Goal: Information Seeking & Learning: Learn about a topic

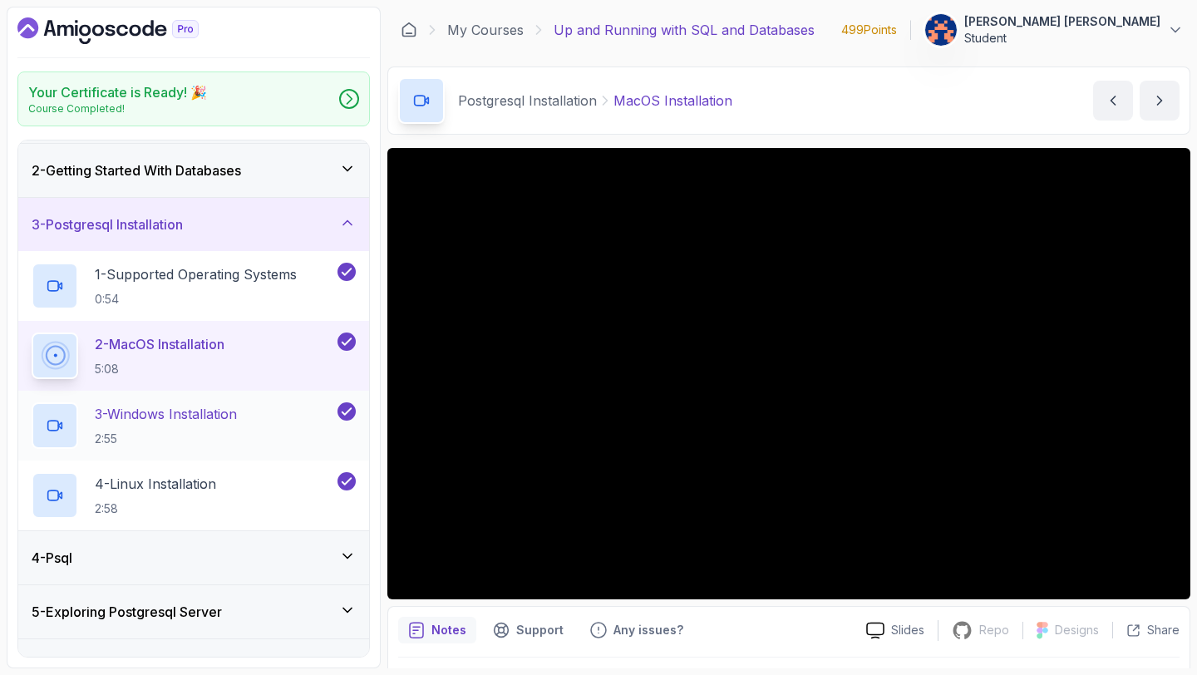
scroll to position [54, 0]
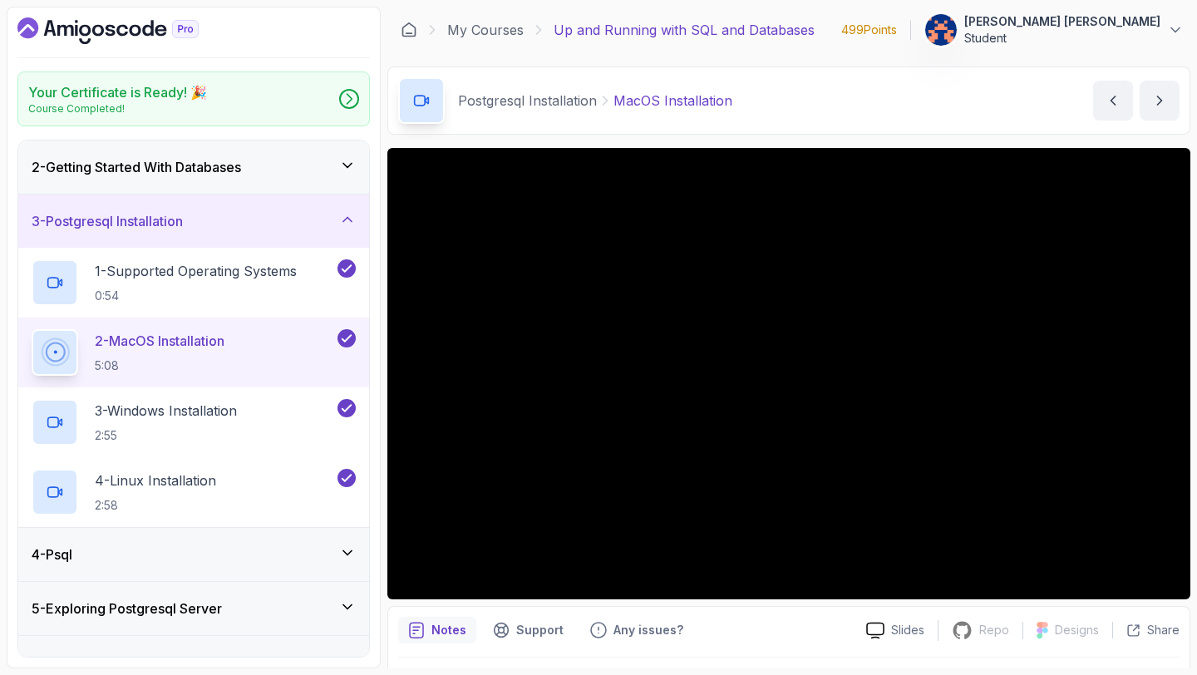
click at [341, 560] on div "4 - Psql" at bounding box center [194, 554] width 324 height 20
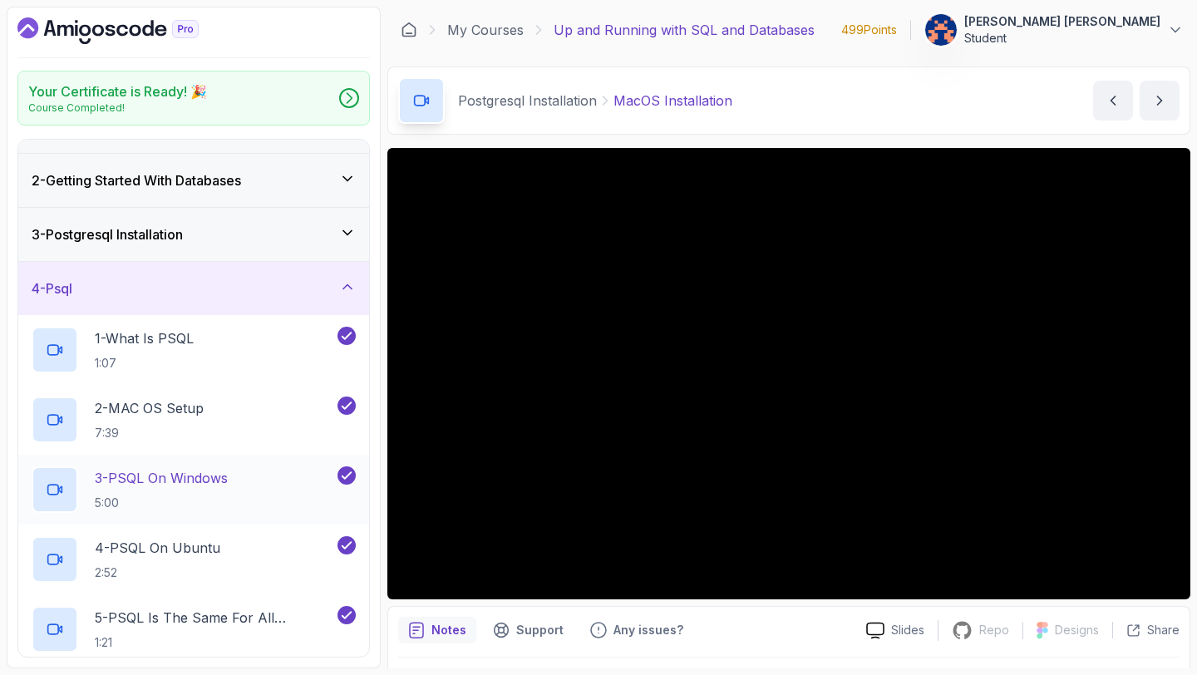
scroll to position [44, 0]
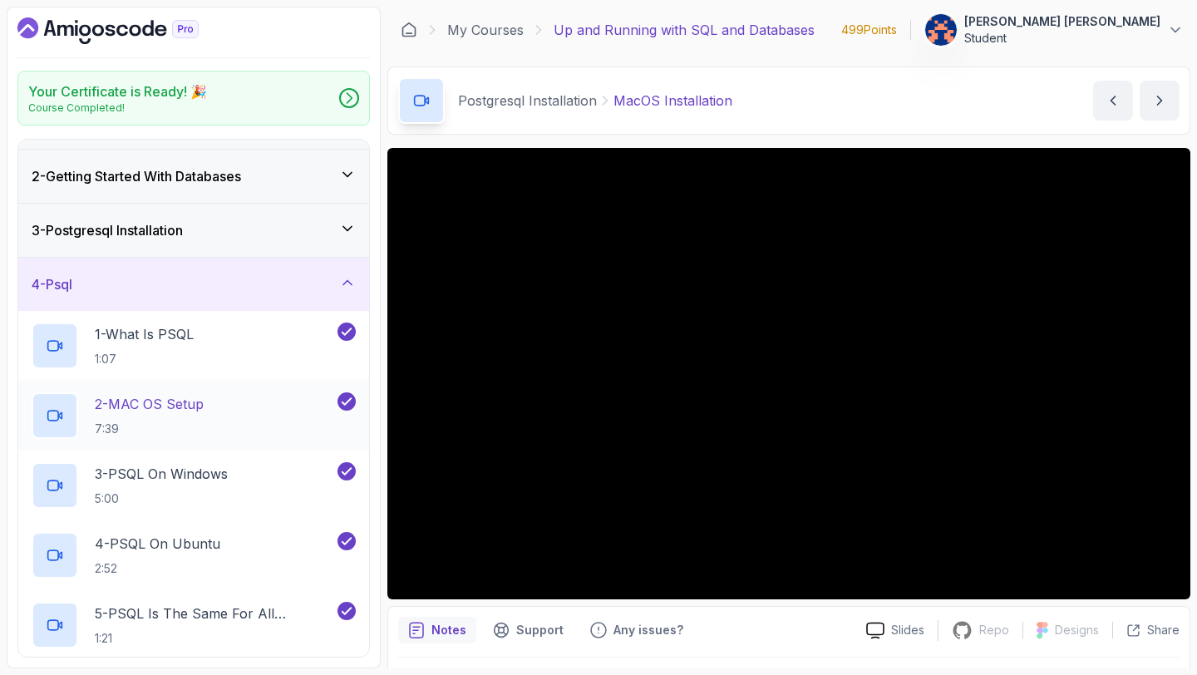
click at [211, 406] on div "2 - MAC OS Setup 7:39" at bounding box center [183, 415] width 303 height 47
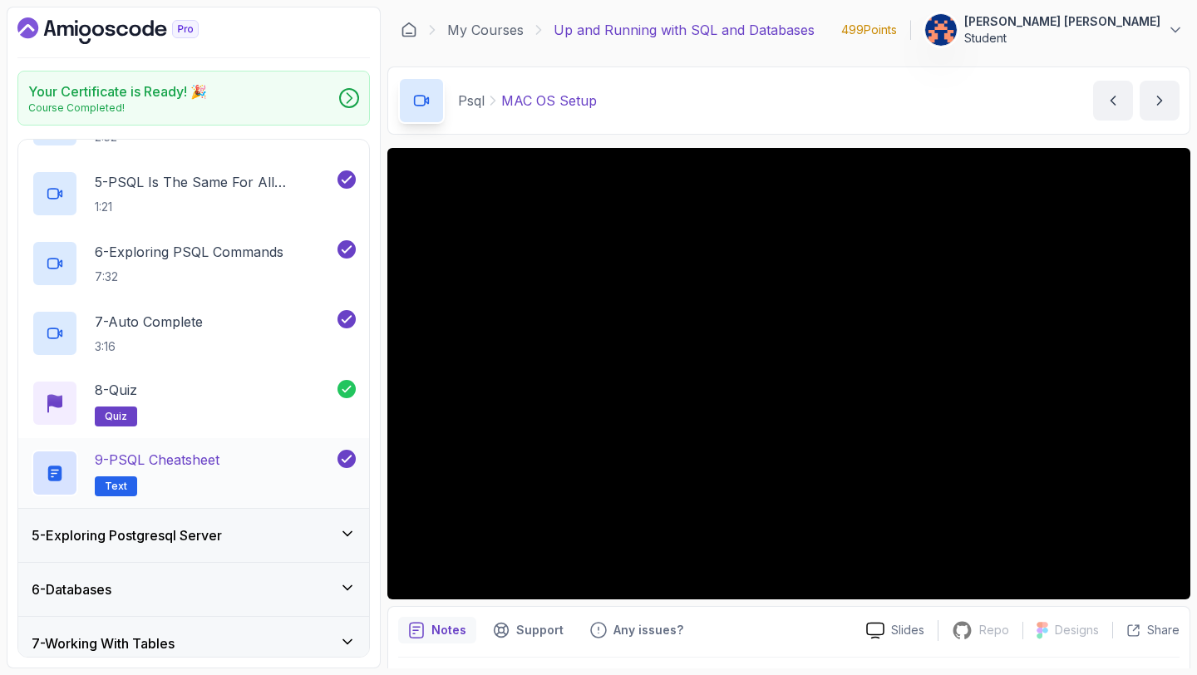
scroll to position [480, 0]
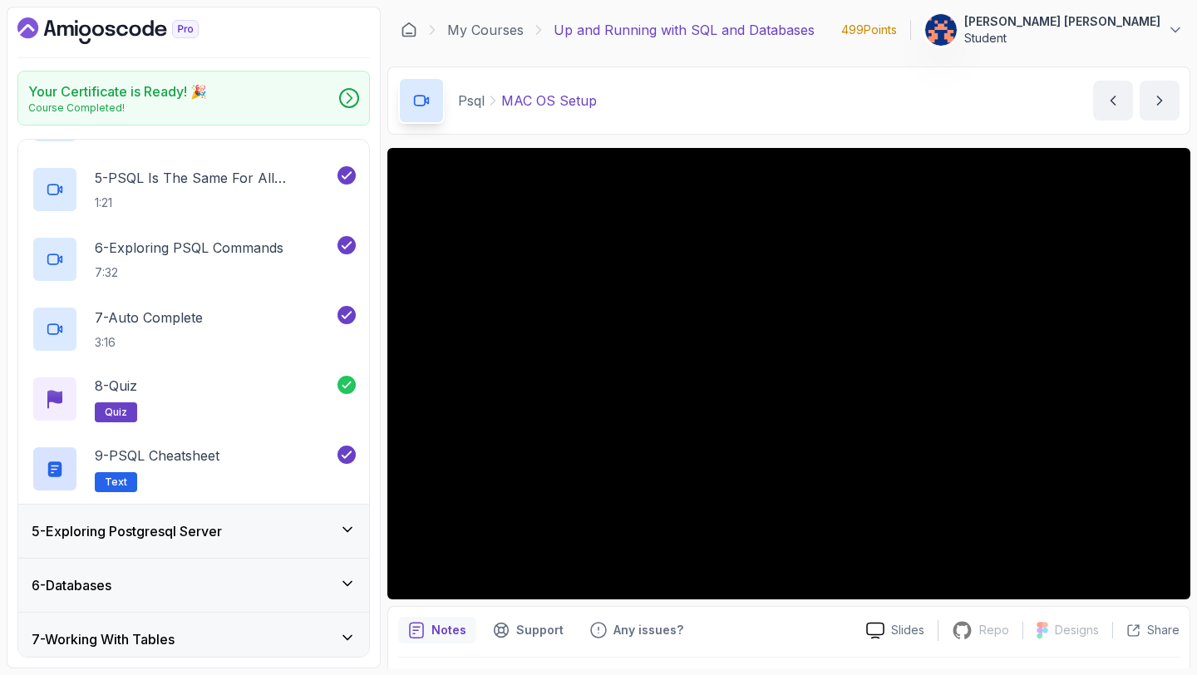
click at [338, 529] on div "5 - Exploring Postgresql Server" at bounding box center [194, 531] width 324 height 20
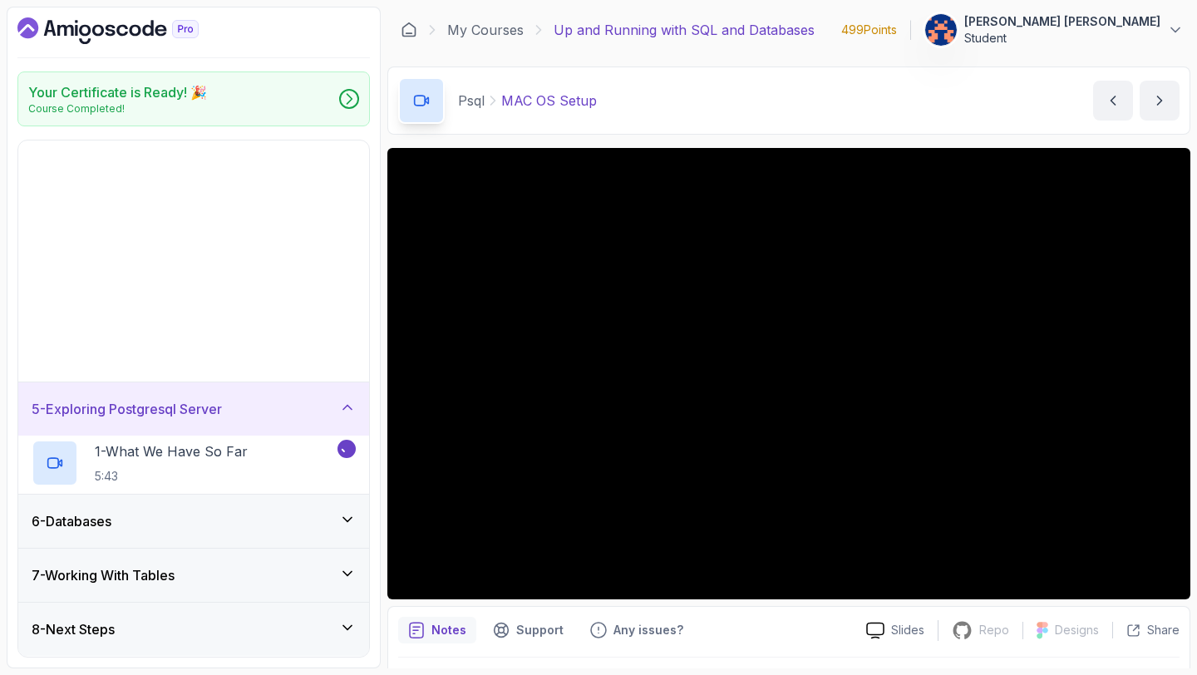
scroll to position [0, 0]
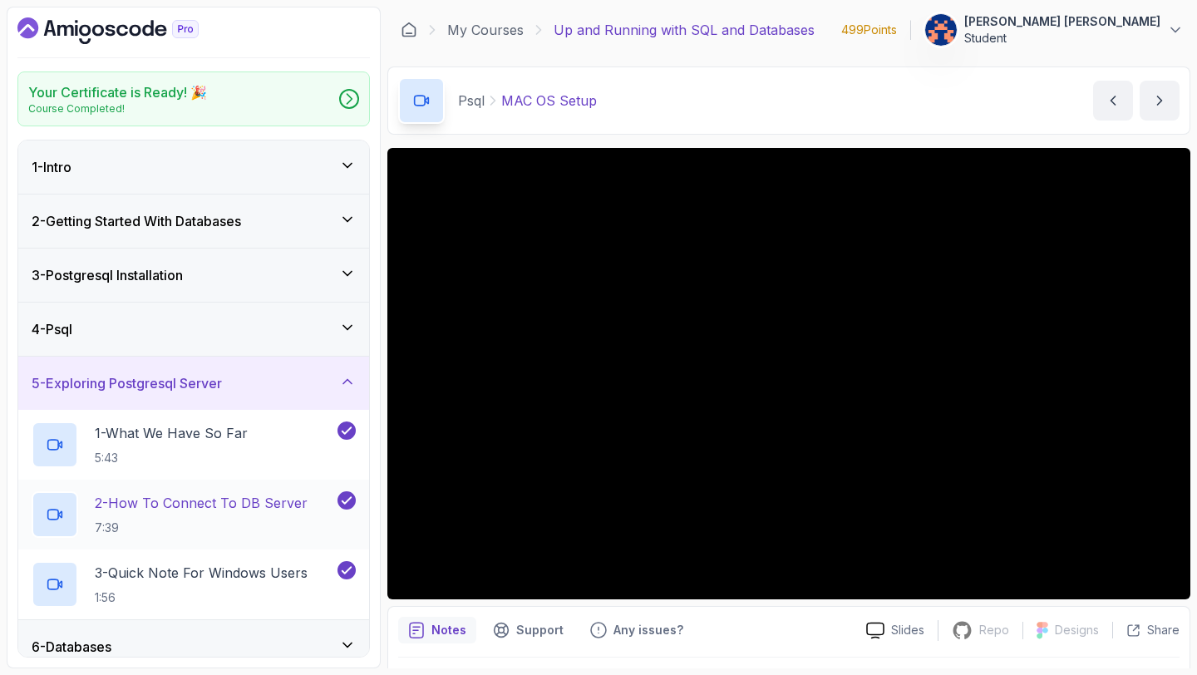
click at [202, 500] on p "2 - How To Connect To DB Server" at bounding box center [201, 503] width 213 height 20
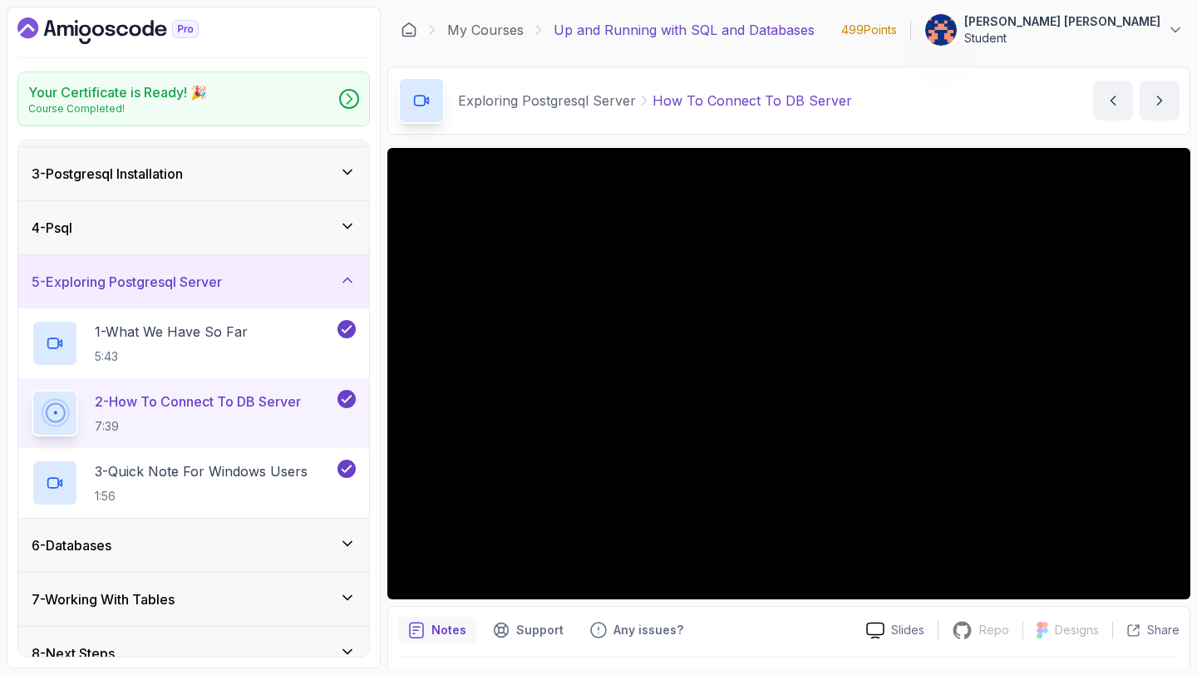
scroll to position [125, 0]
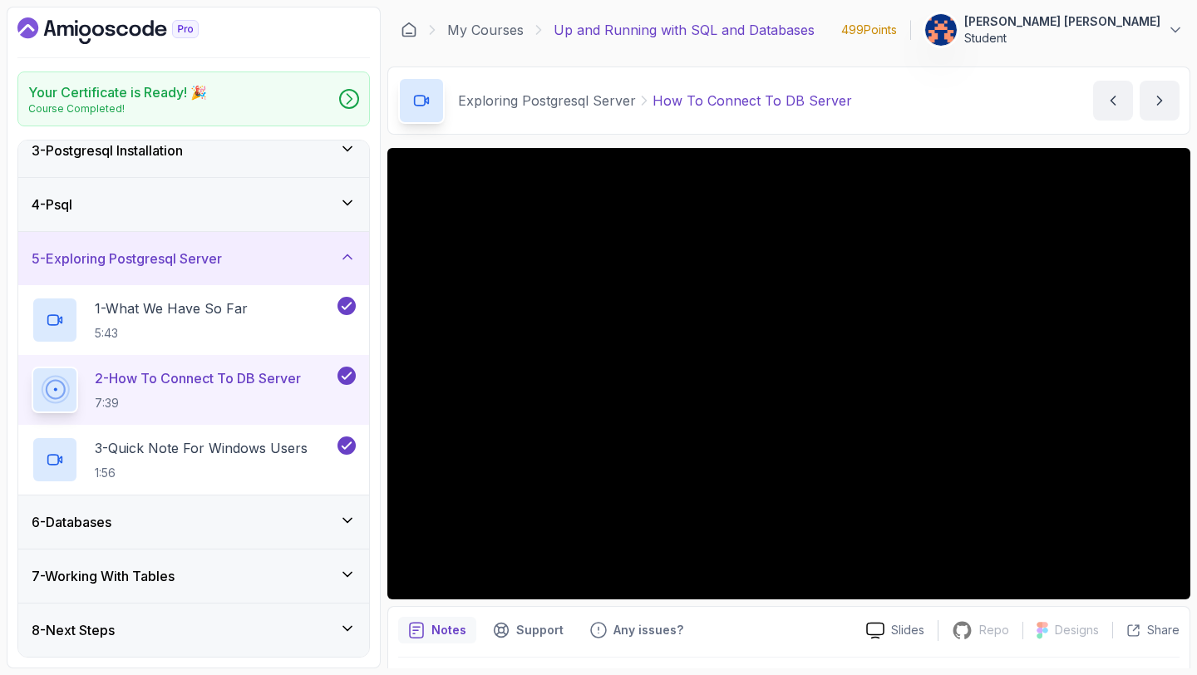
click at [349, 516] on icon at bounding box center [347, 520] width 17 height 17
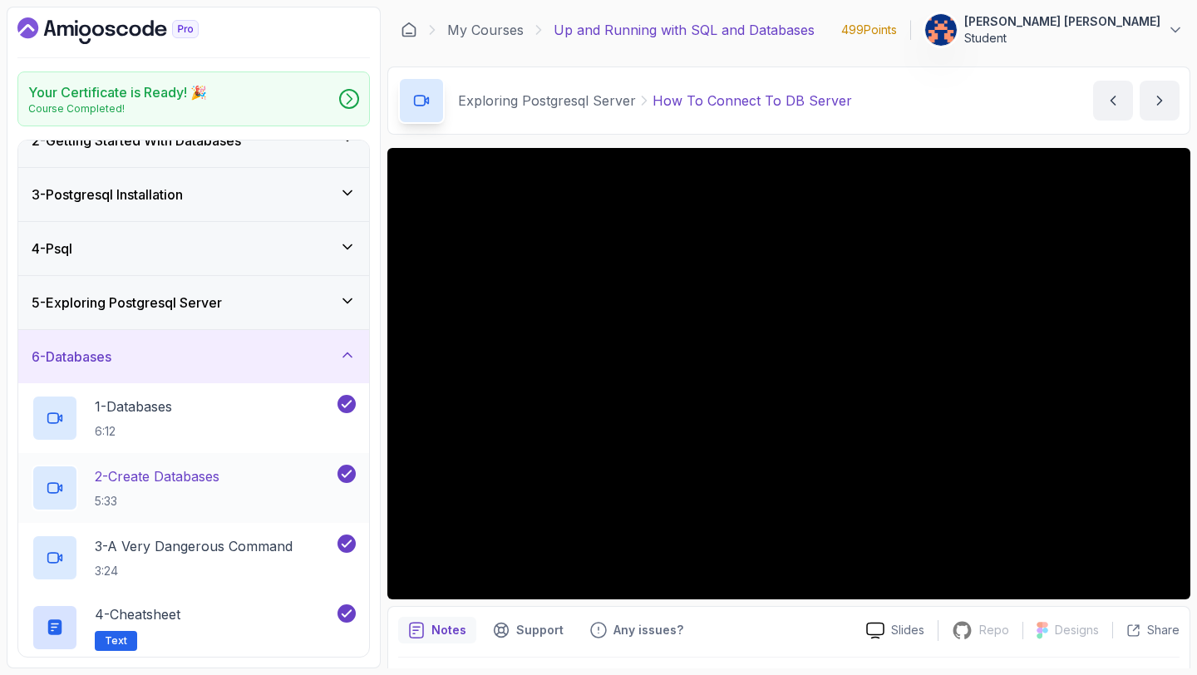
scroll to position [72, 0]
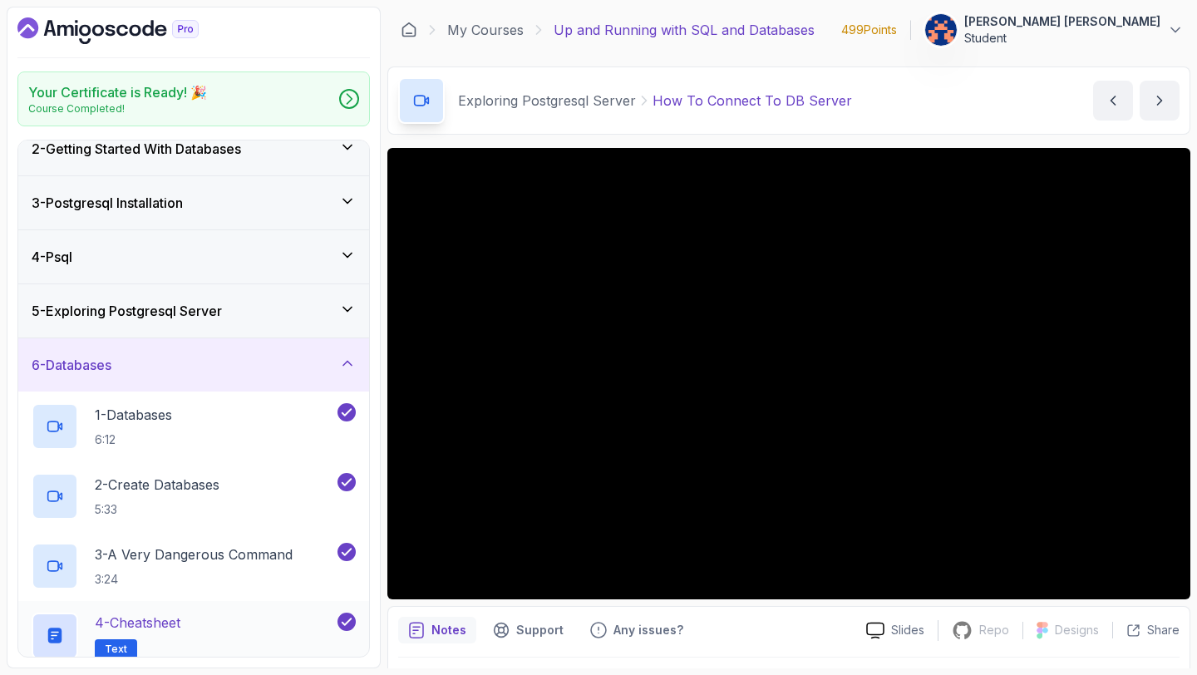
click at [216, 618] on div "4 - Cheatsheet Text" at bounding box center [183, 636] width 303 height 47
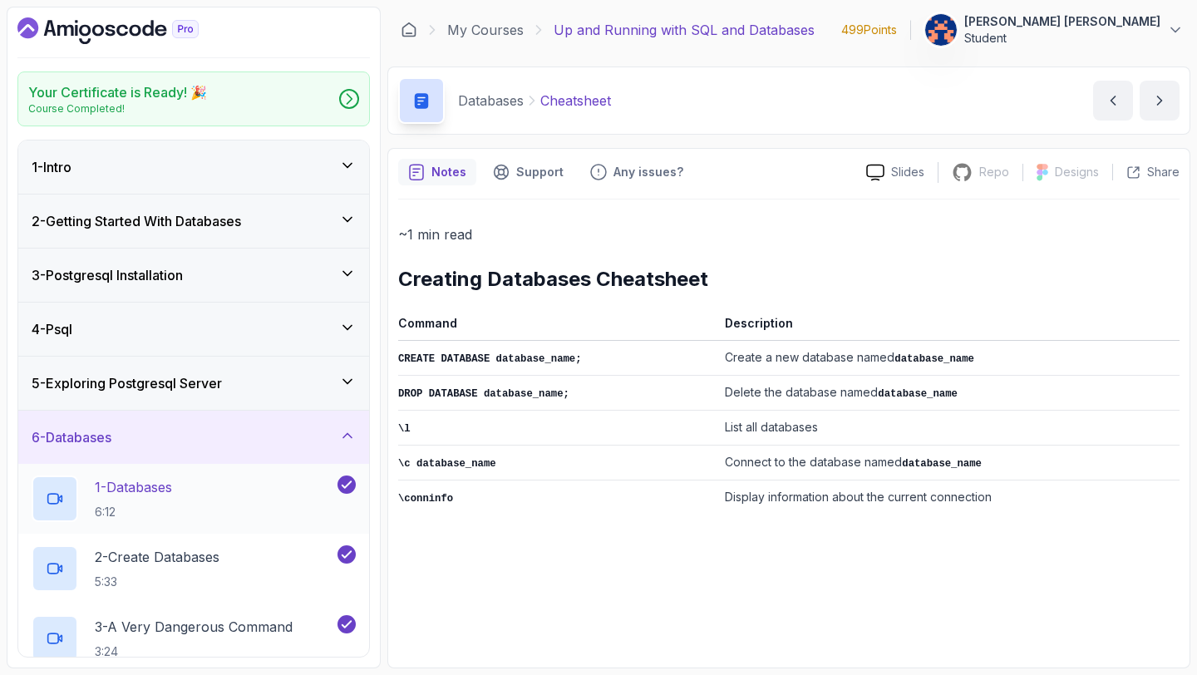
click at [172, 490] on p "1 - Databases" at bounding box center [133, 487] width 77 height 20
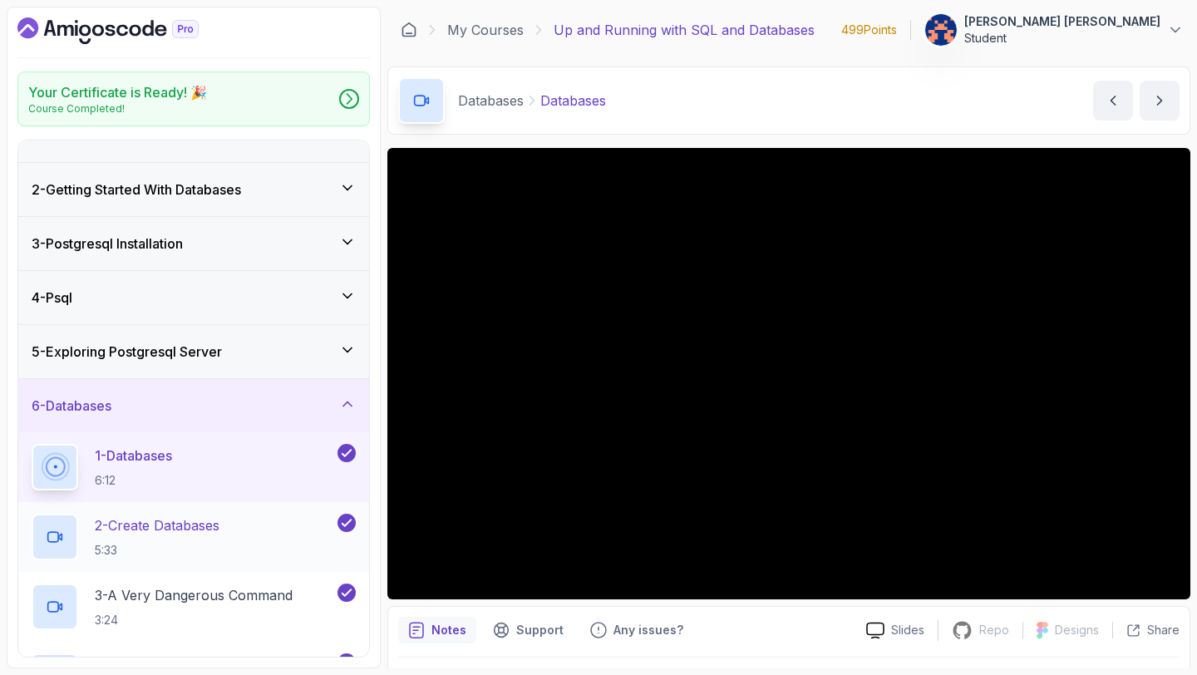
scroll to position [34, 0]
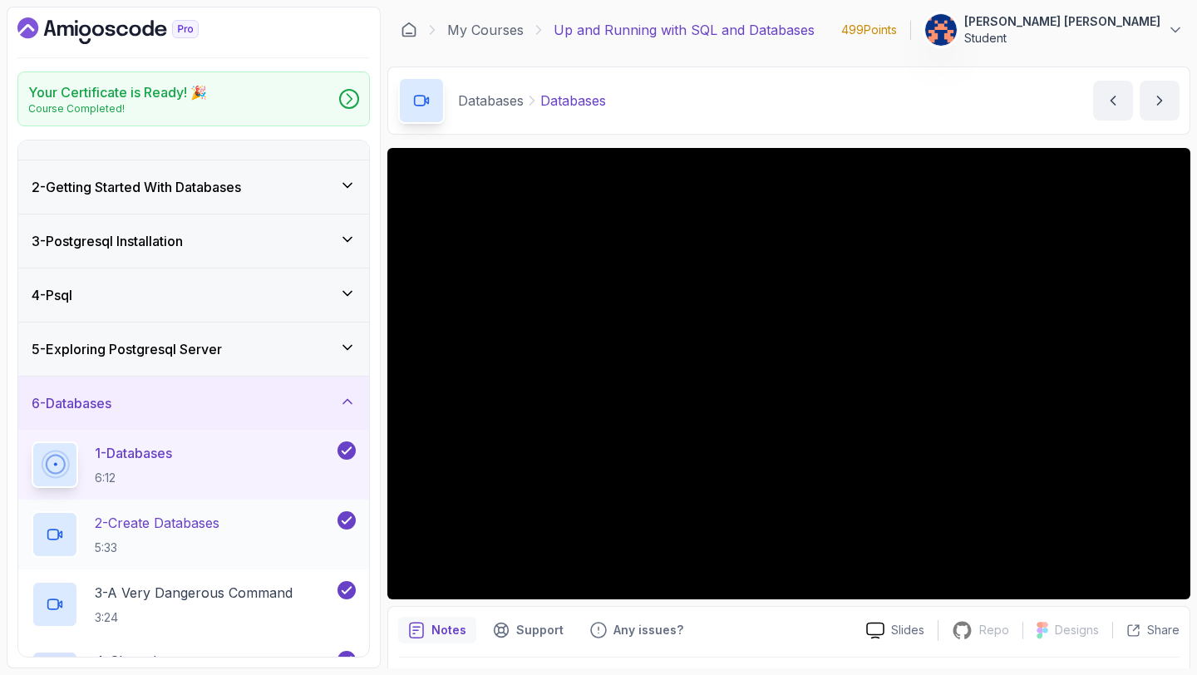
click at [165, 525] on p "2 - Create Databases" at bounding box center [157, 523] width 125 height 20
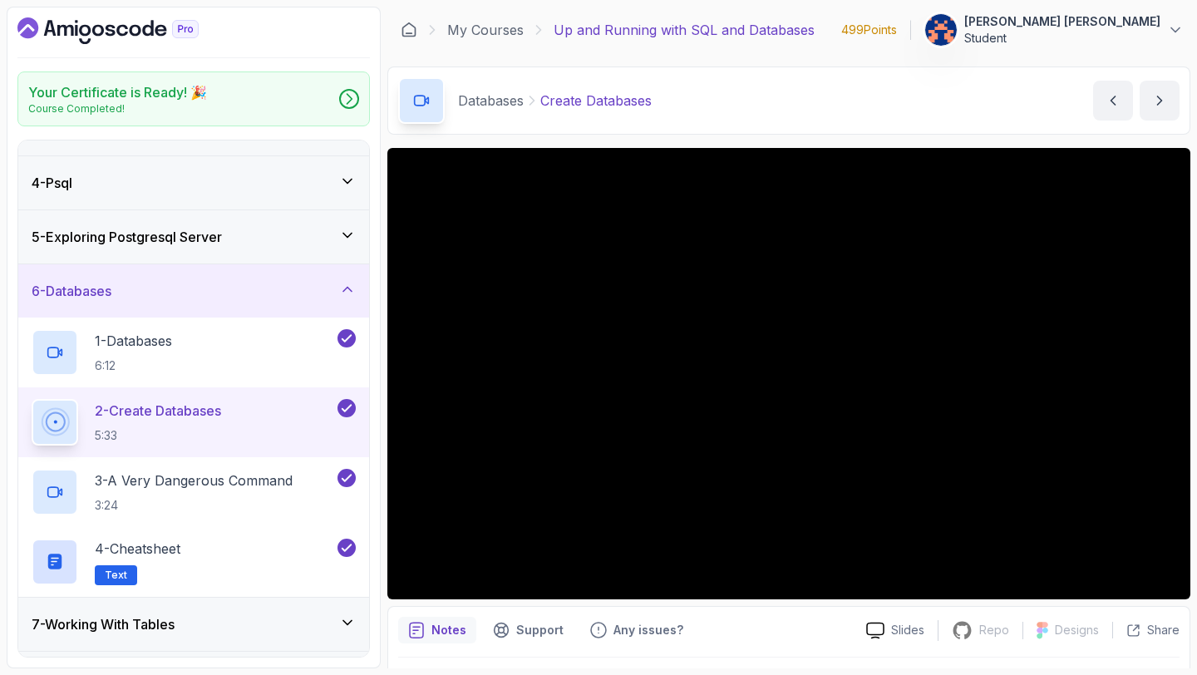
scroll to position [194, 0]
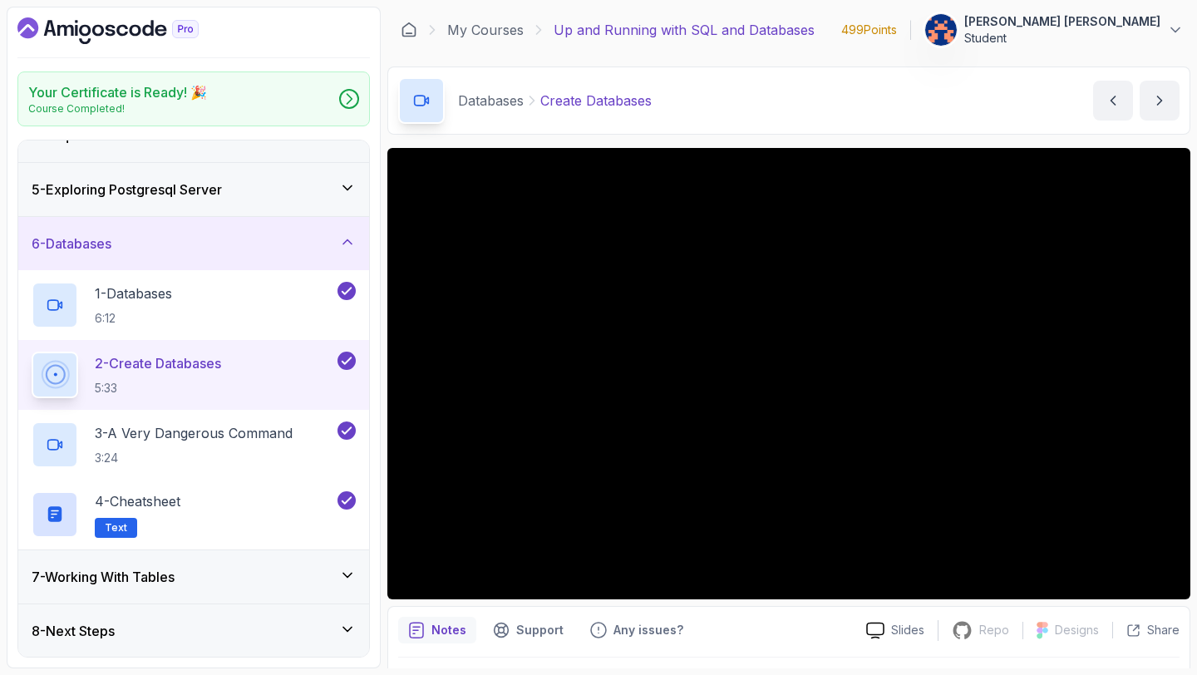
click at [269, 572] on div "7 - Working With Tables" at bounding box center [194, 577] width 324 height 20
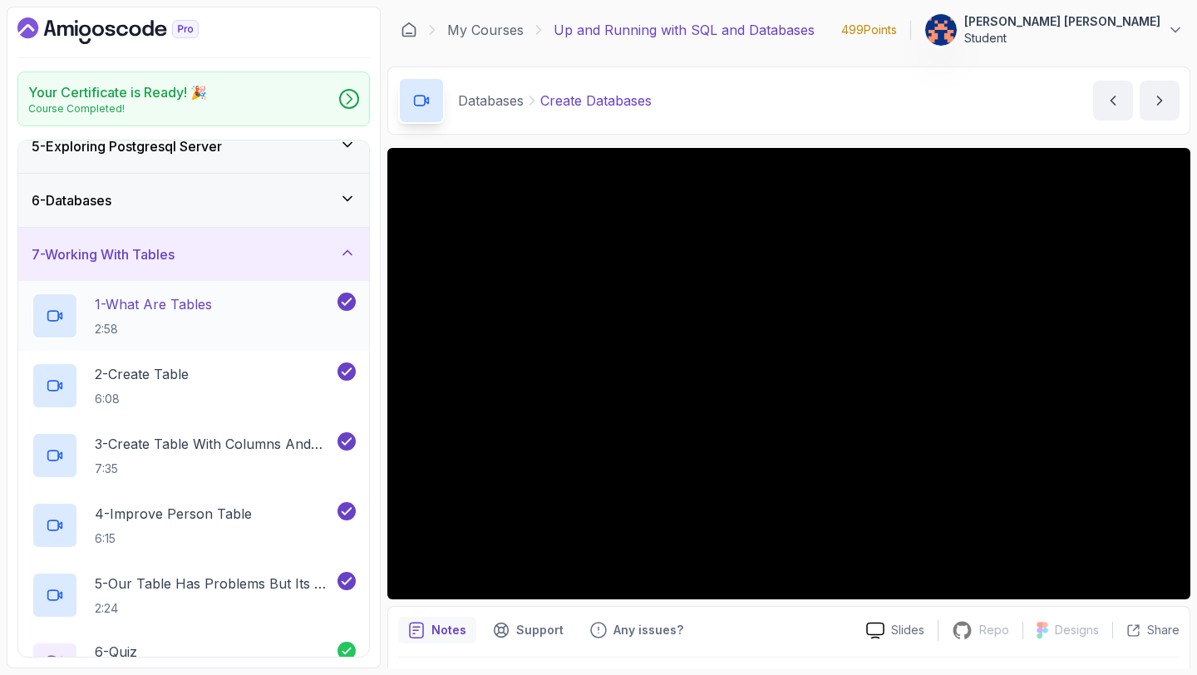
scroll to position [150, 0]
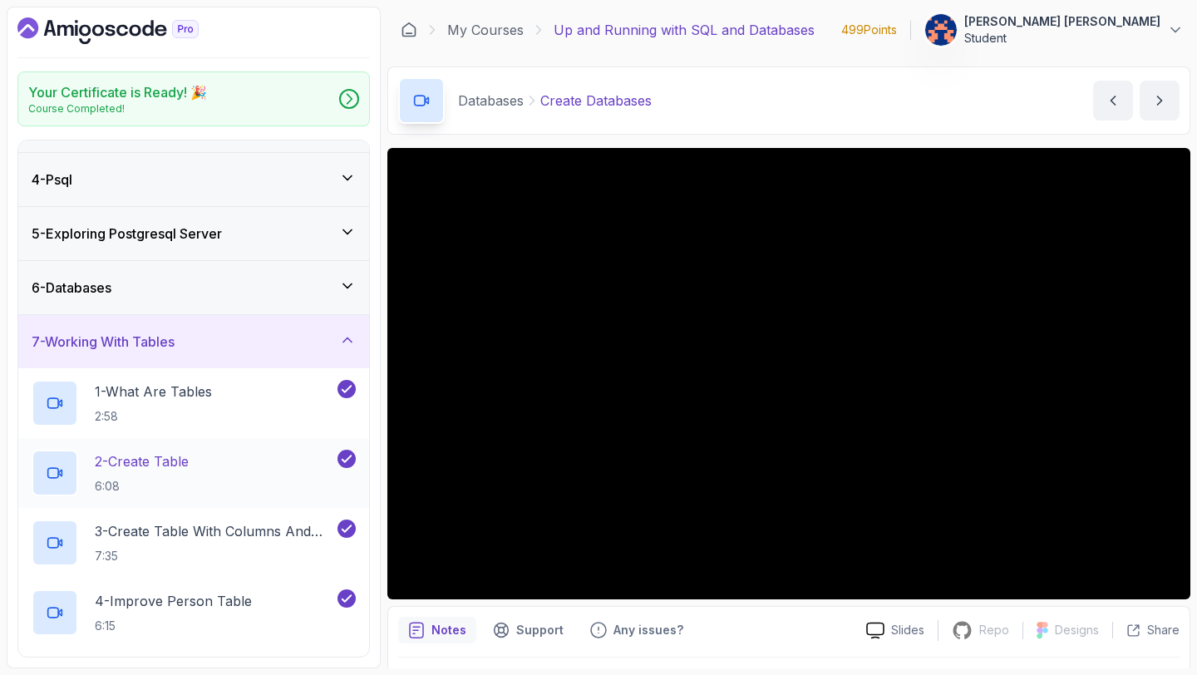
click at [189, 461] on p "2 - Create Table" at bounding box center [142, 461] width 94 height 20
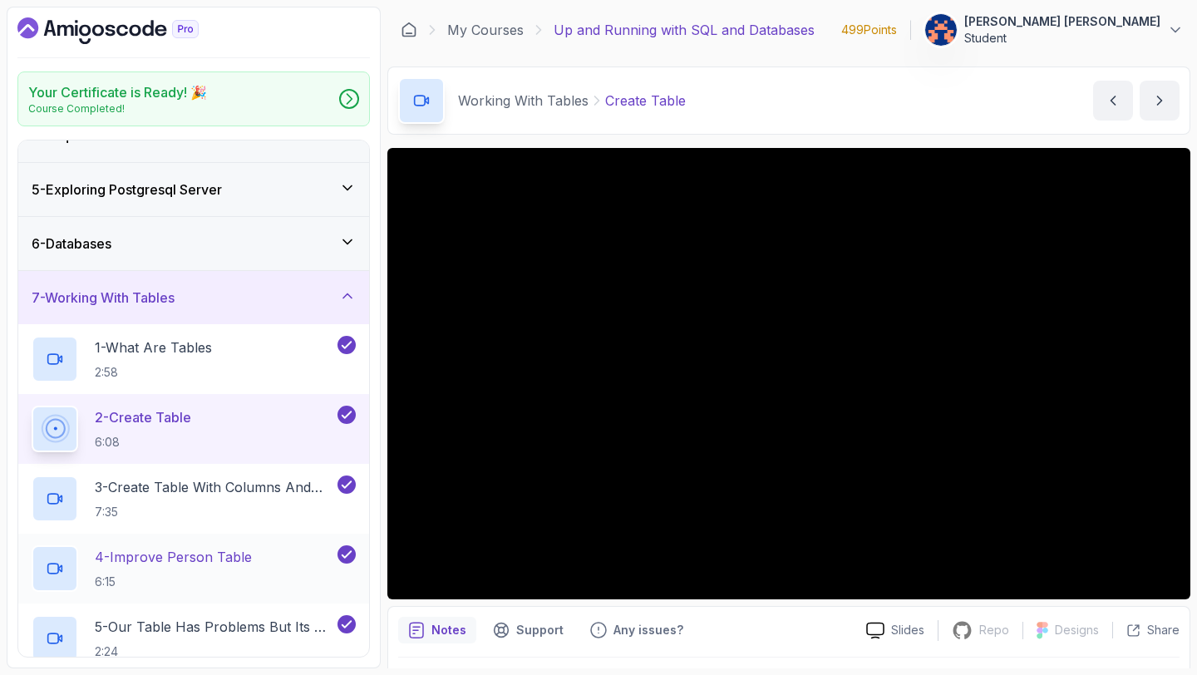
scroll to position [197, 0]
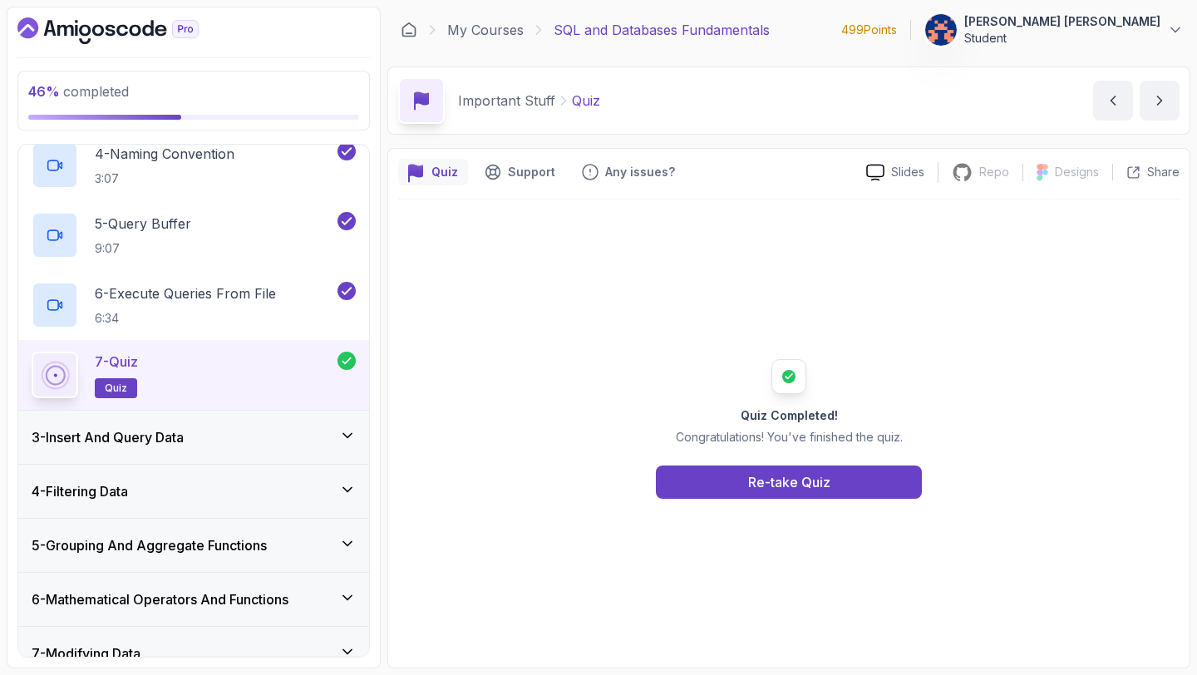
click at [266, 440] on div "3 - Insert And Query Data" at bounding box center [194, 437] width 324 height 20
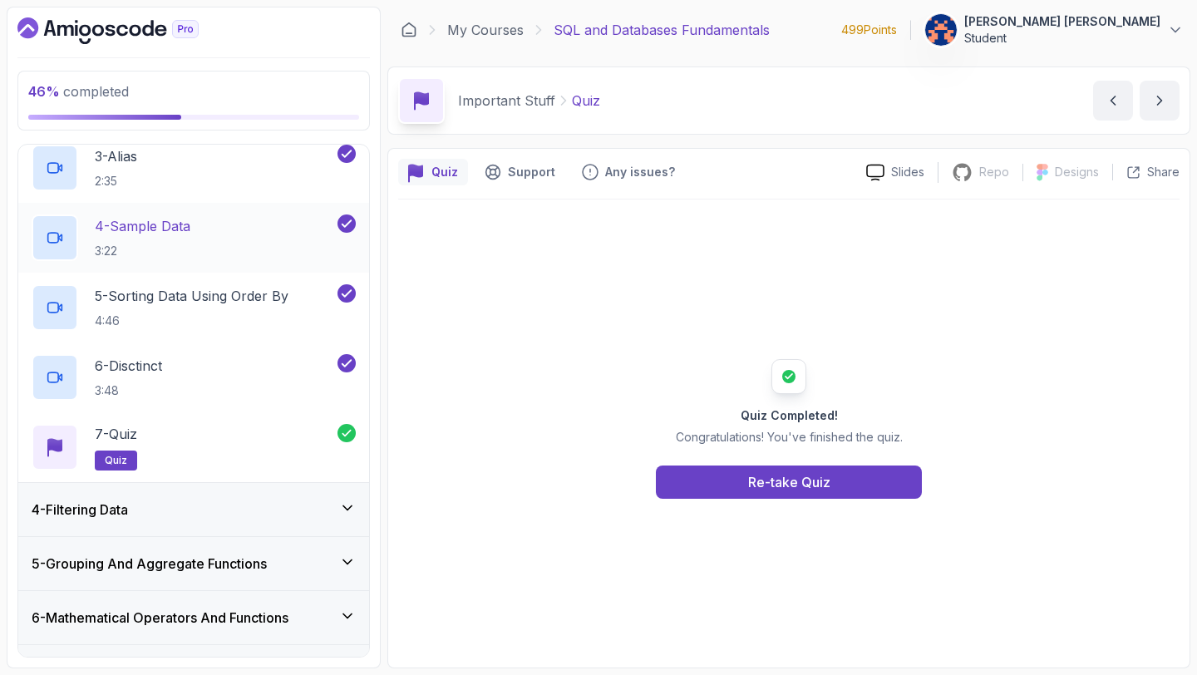
scroll to position [322, 0]
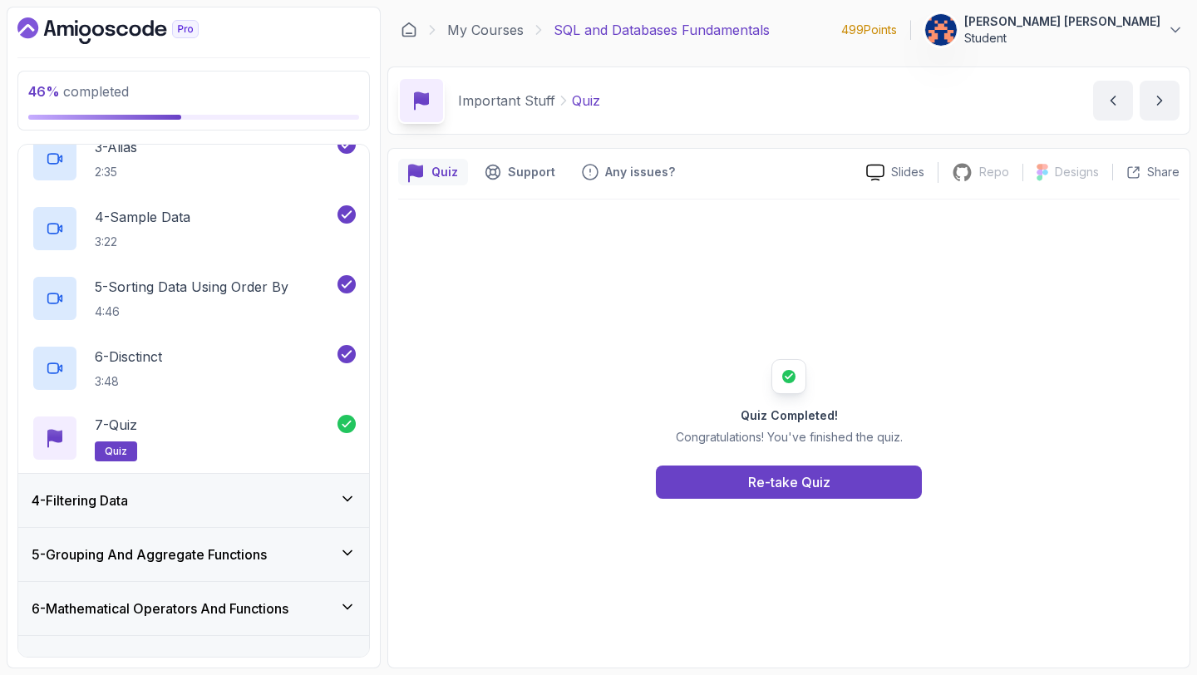
click at [218, 500] on div "4 - Filtering Data" at bounding box center [194, 500] width 324 height 20
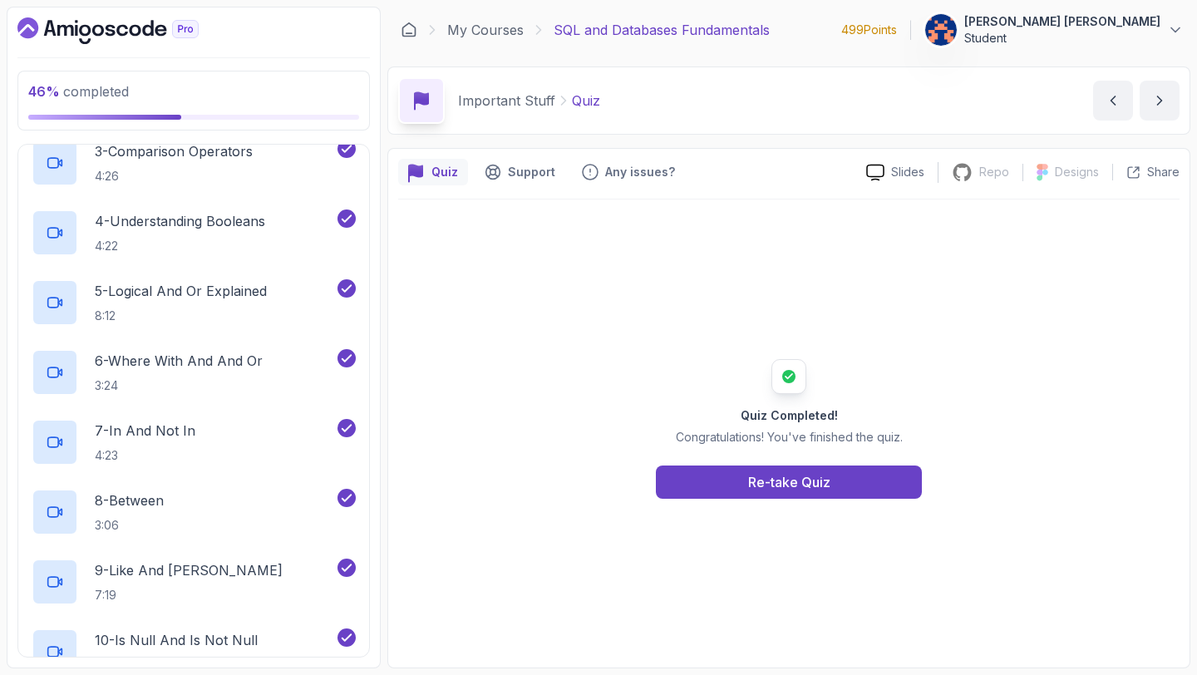
scroll to position [0, 0]
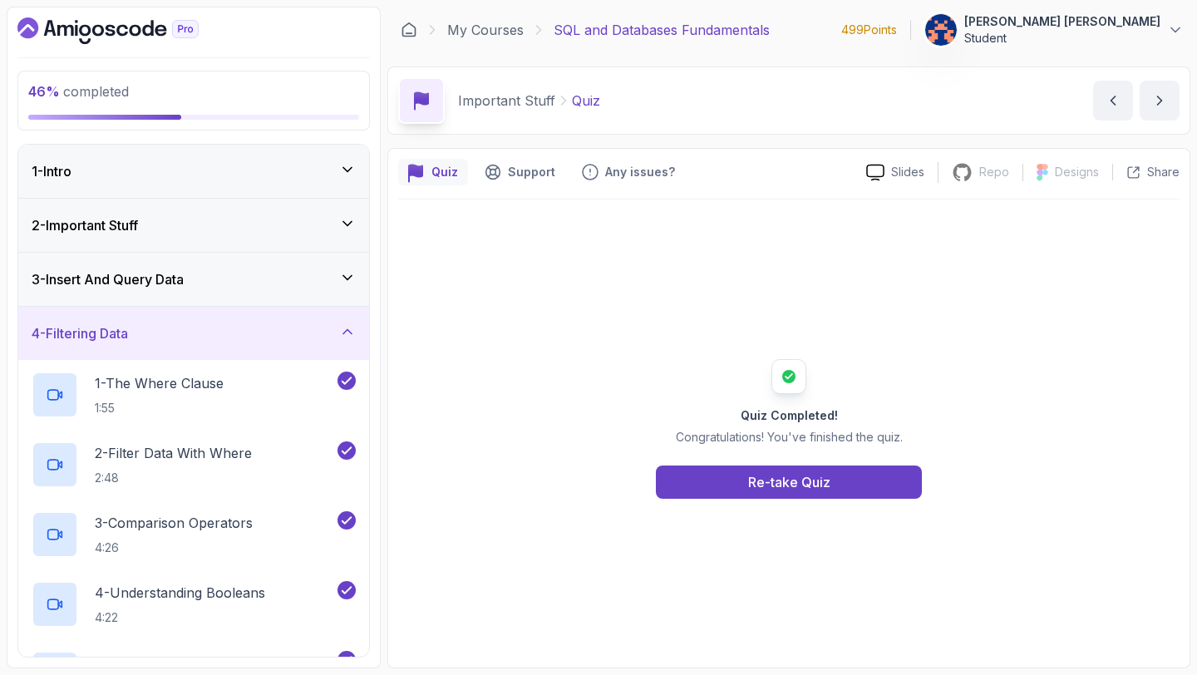
click at [187, 177] on div "1 - Intro" at bounding box center [194, 171] width 324 height 20
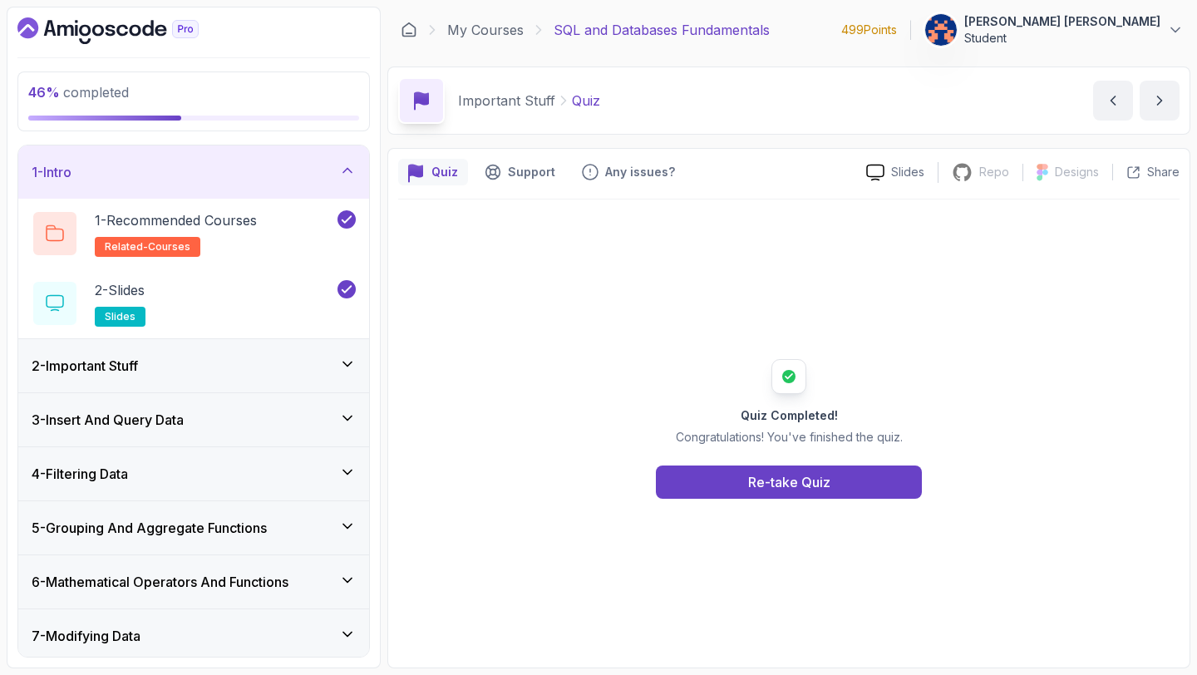
click at [210, 354] on div "2 - Important Stuff" at bounding box center [193, 365] width 351 height 53
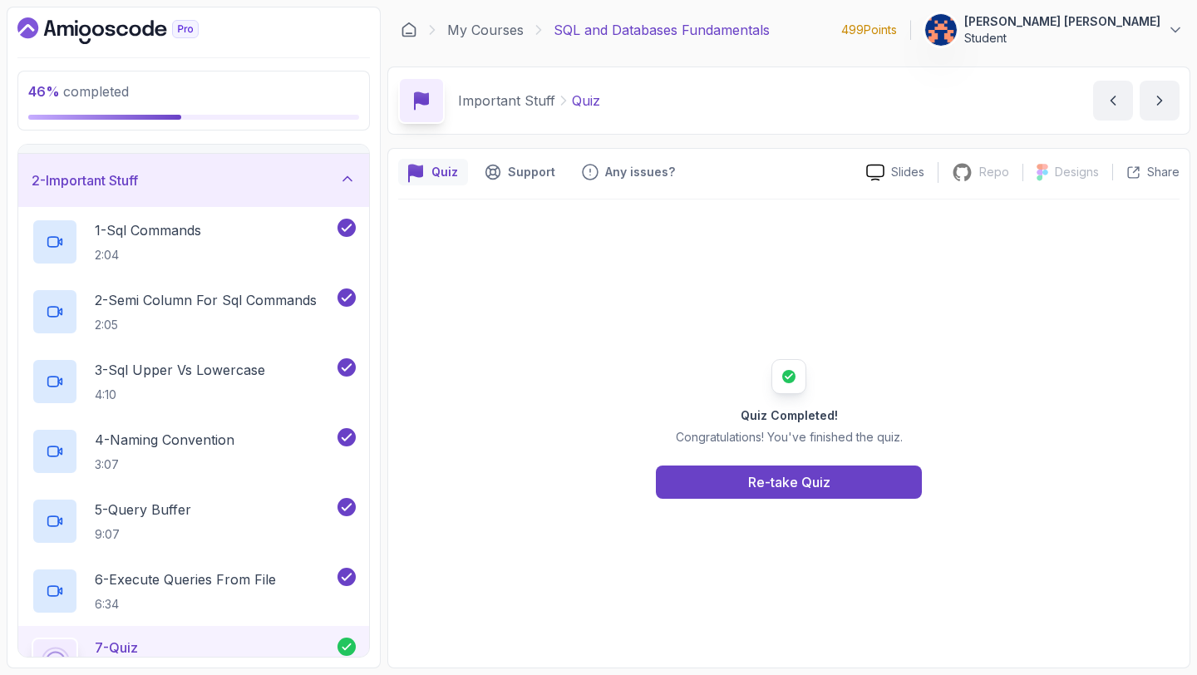
scroll to position [37, 0]
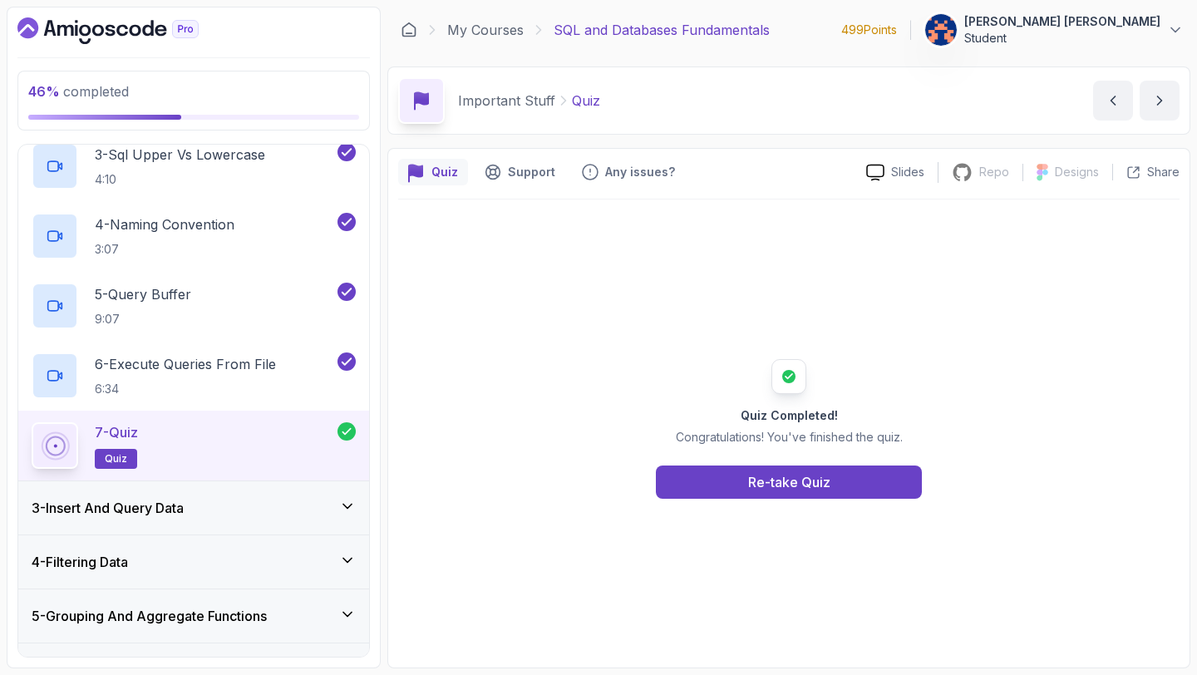
click at [220, 504] on div "3 - Insert And Query Data" at bounding box center [194, 508] width 324 height 20
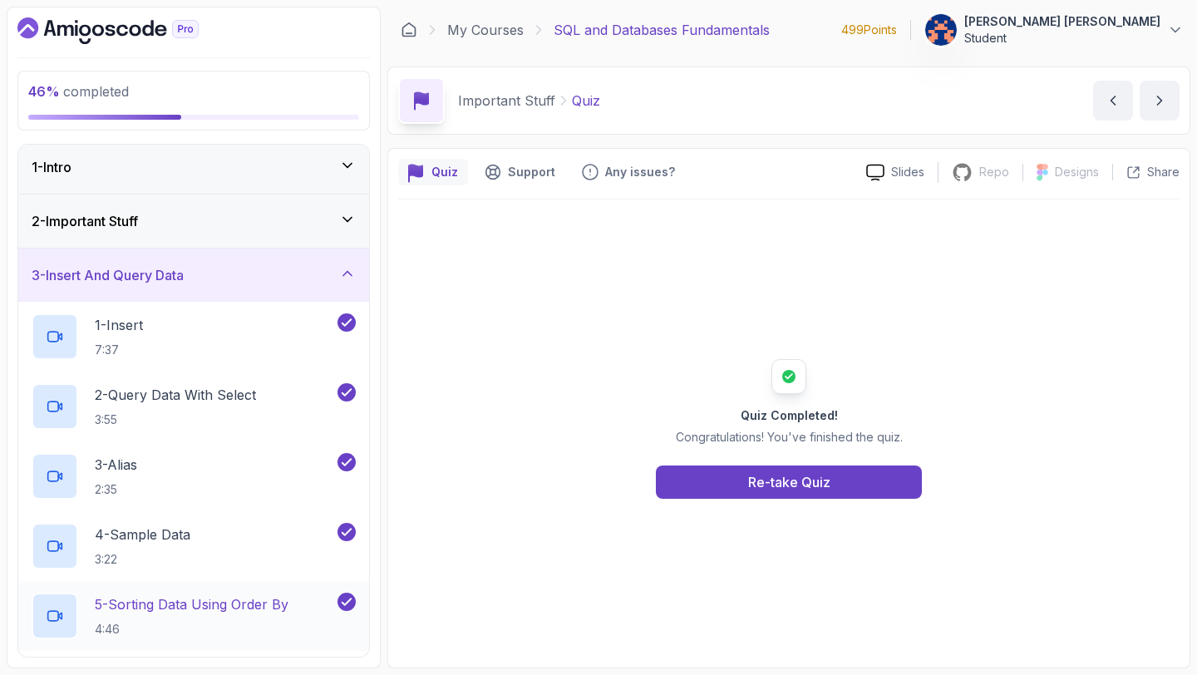
scroll to position [0, 0]
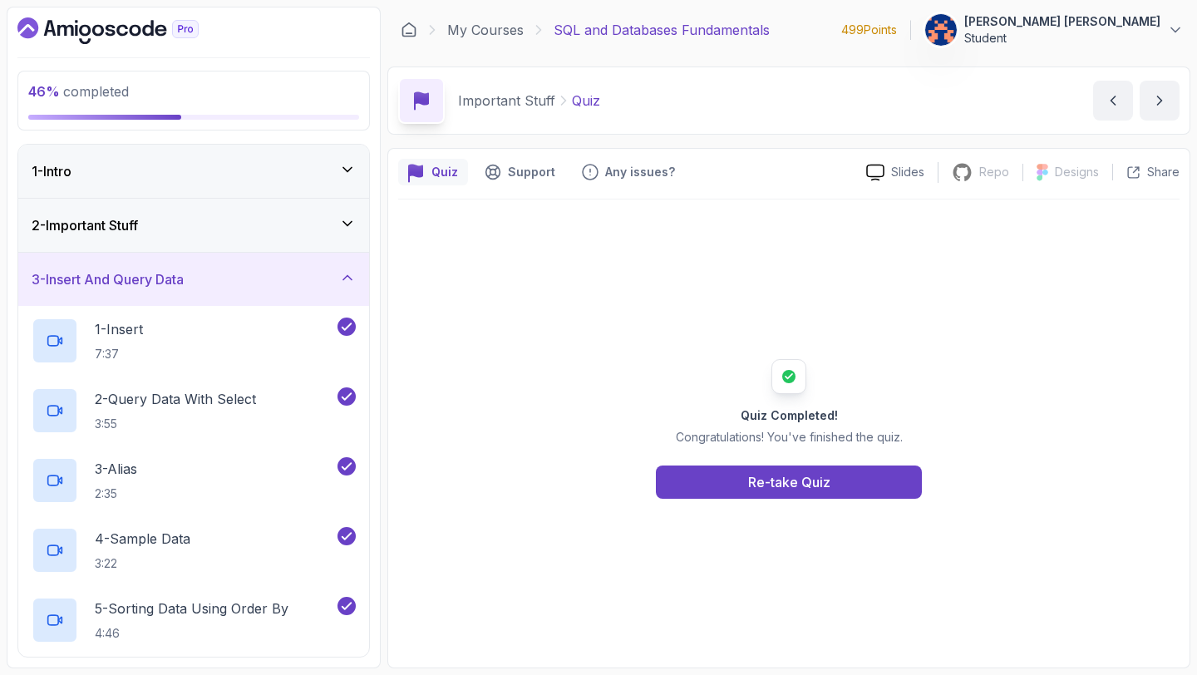
click at [200, 229] on div "2 - Important Stuff" at bounding box center [194, 225] width 324 height 20
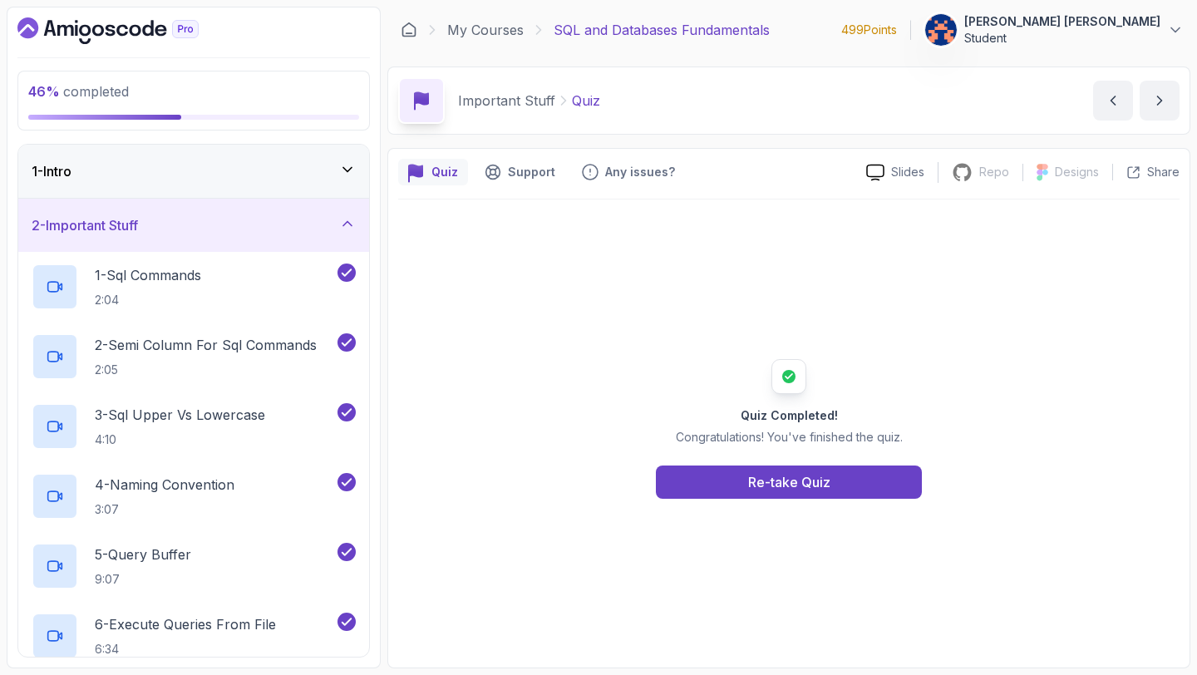
click at [190, 174] on div "1 - Intro" at bounding box center [194, 171] width 324 height 20
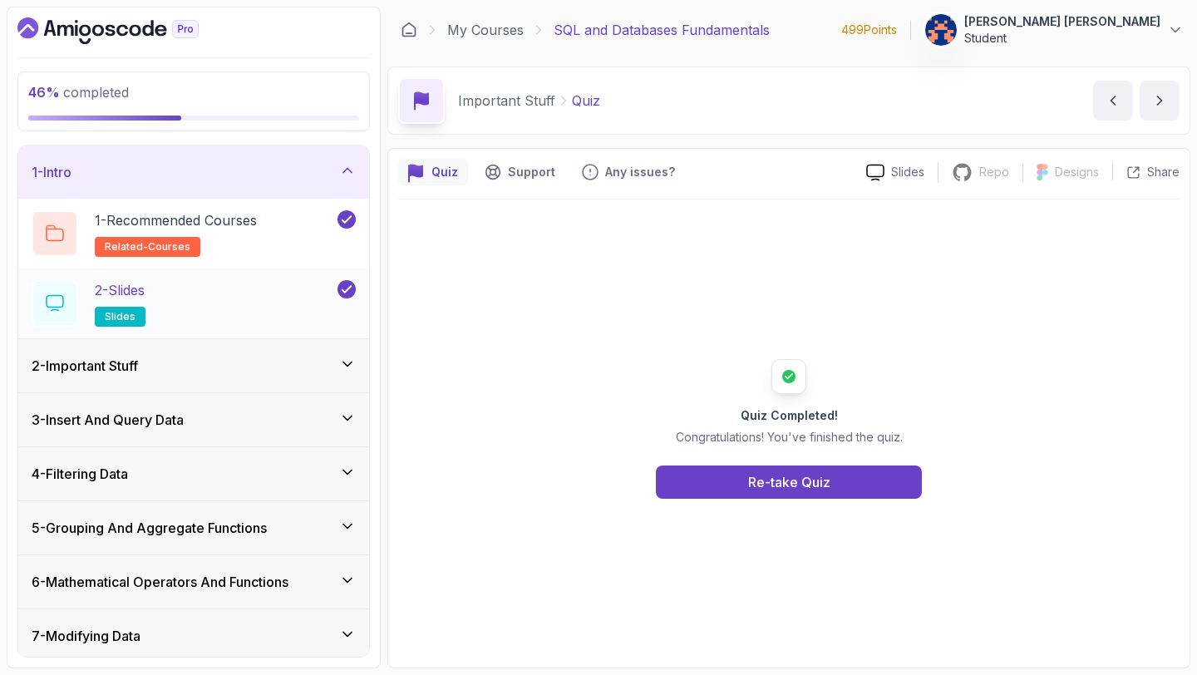
click at [180, 295] on div "2 - Slides slides" at bounding box center [183, 303] width 303 height 47
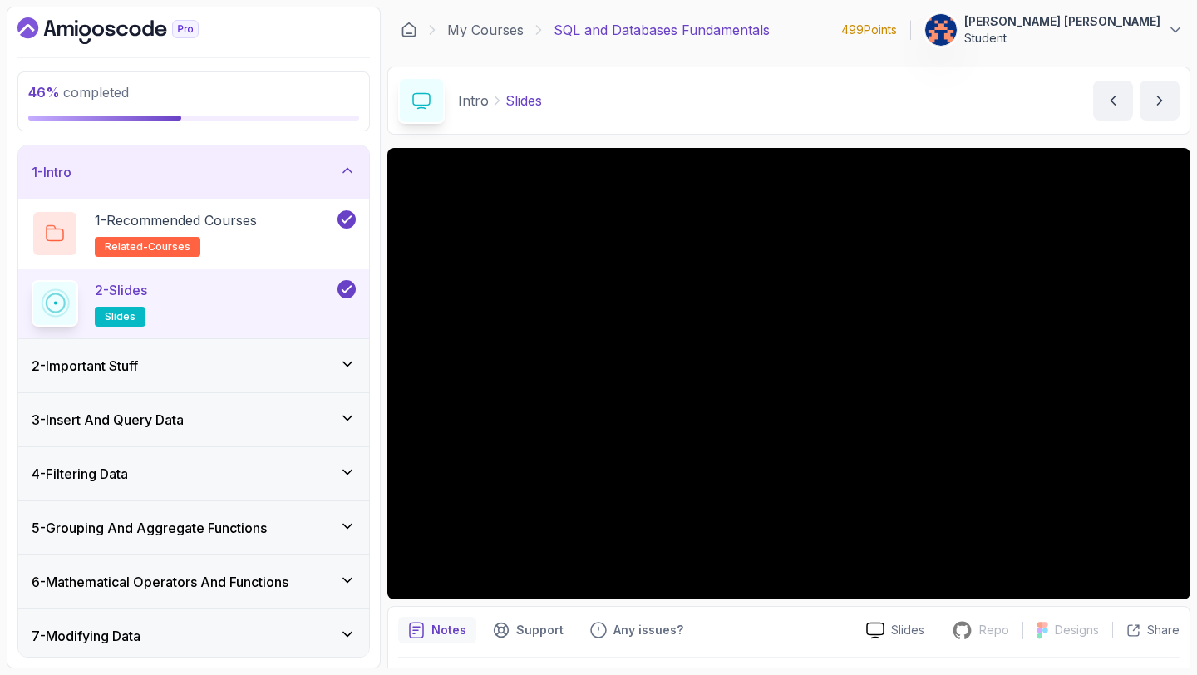
click at [342, 359] on icon at bounding box center [347, 364] width 17 height 17
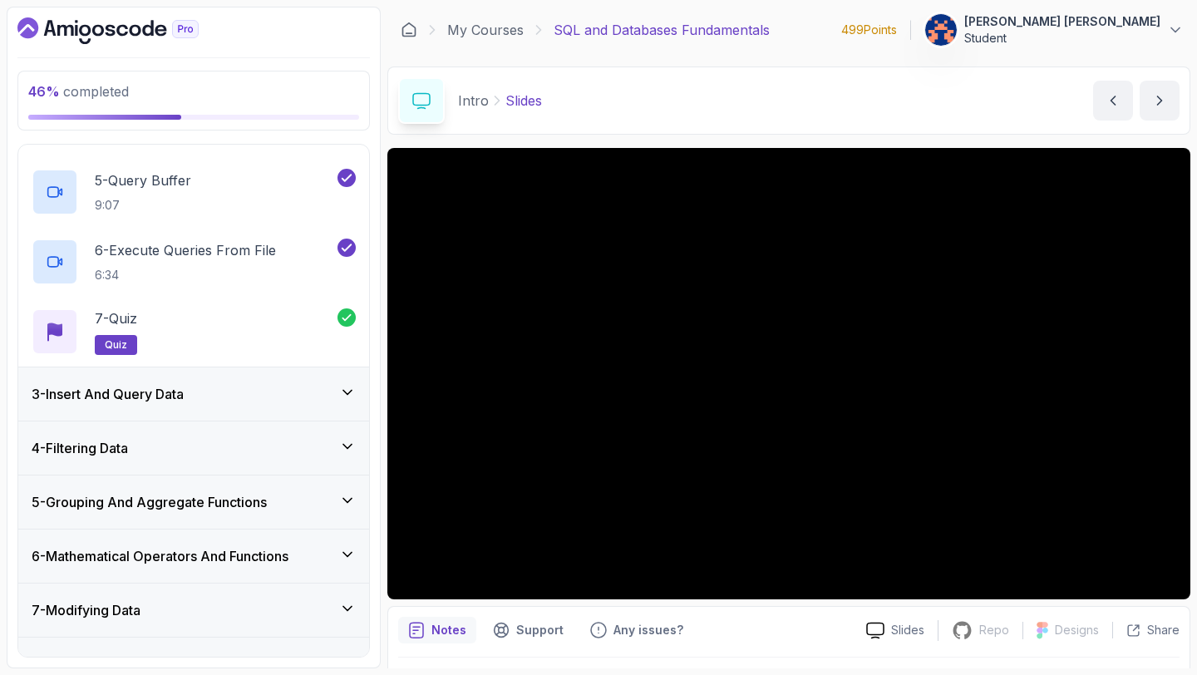
click at [288, 406] on div "3 - Insert And Query Data" at bounding box center [193, 393] width 351 height 53
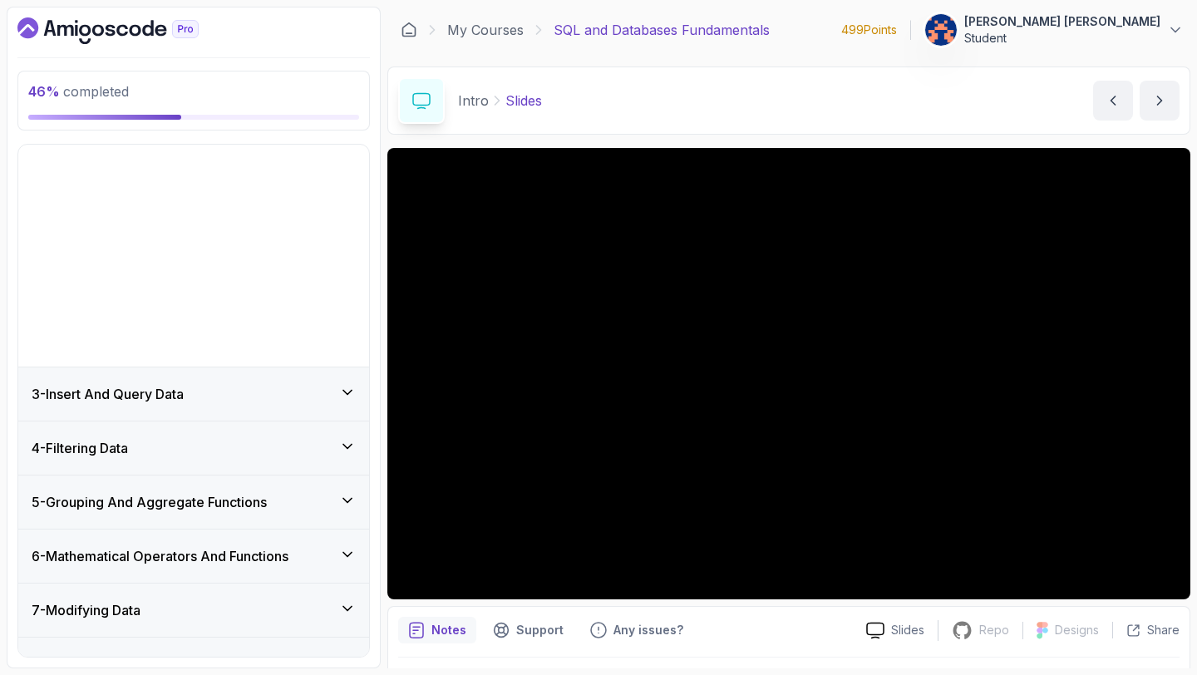
scroll to position [82, 0]
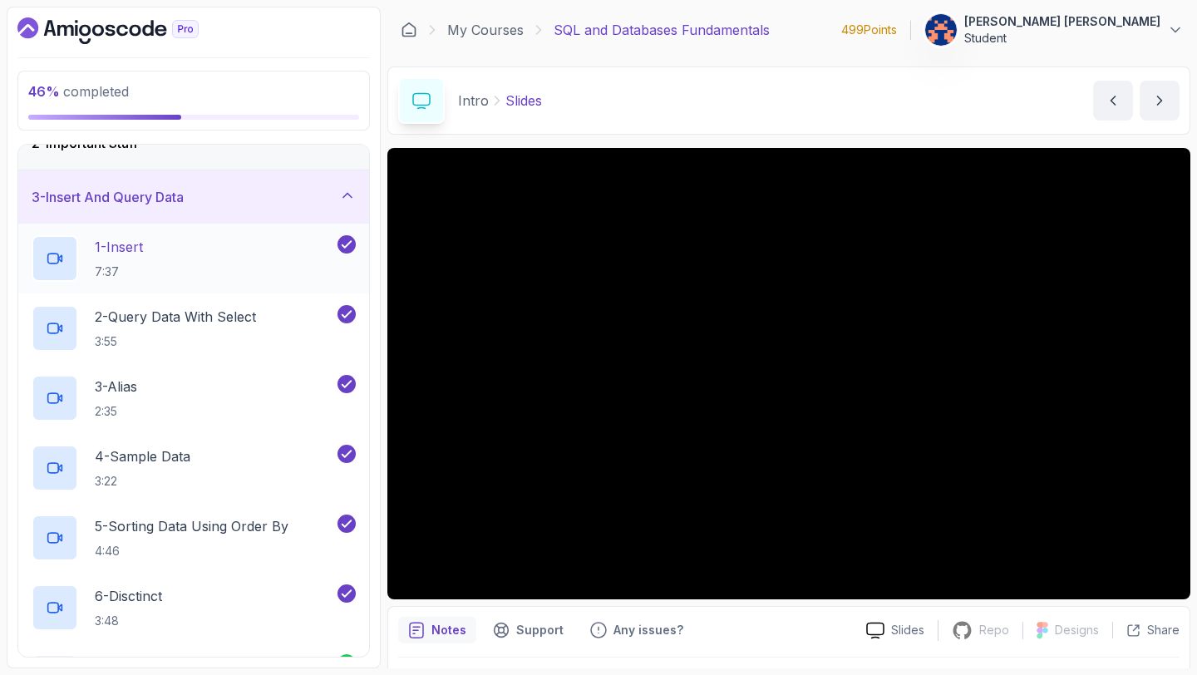
click at [132, 251] on p "1 - Insert" at bounding box center [119, 247] width 48 height 20
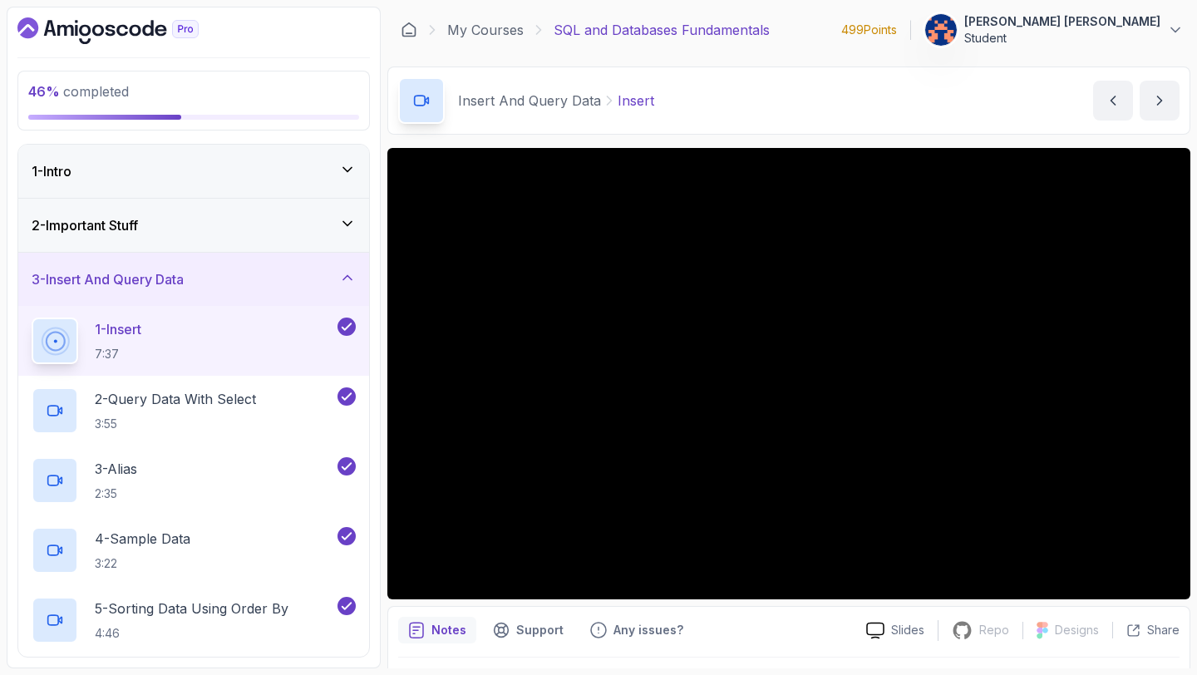
click at [337, 222] on div "2 - Important Stuff" at bounding box center [194, 225] width 324 height 20
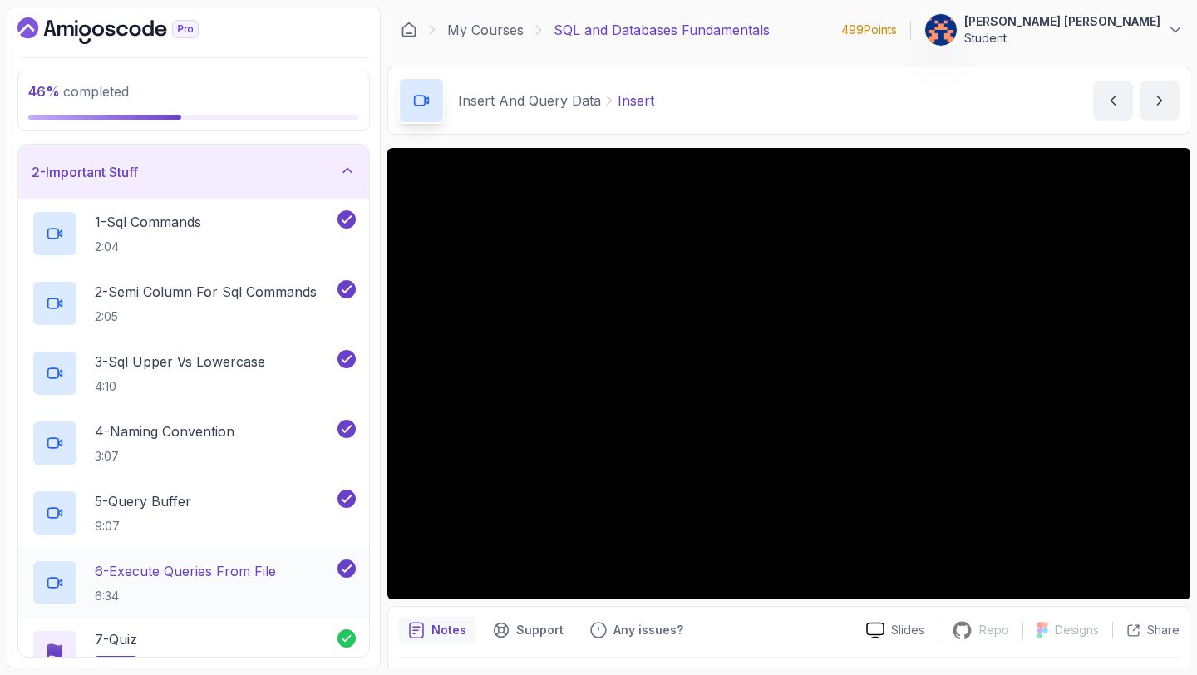
scroll to position [70, 0]
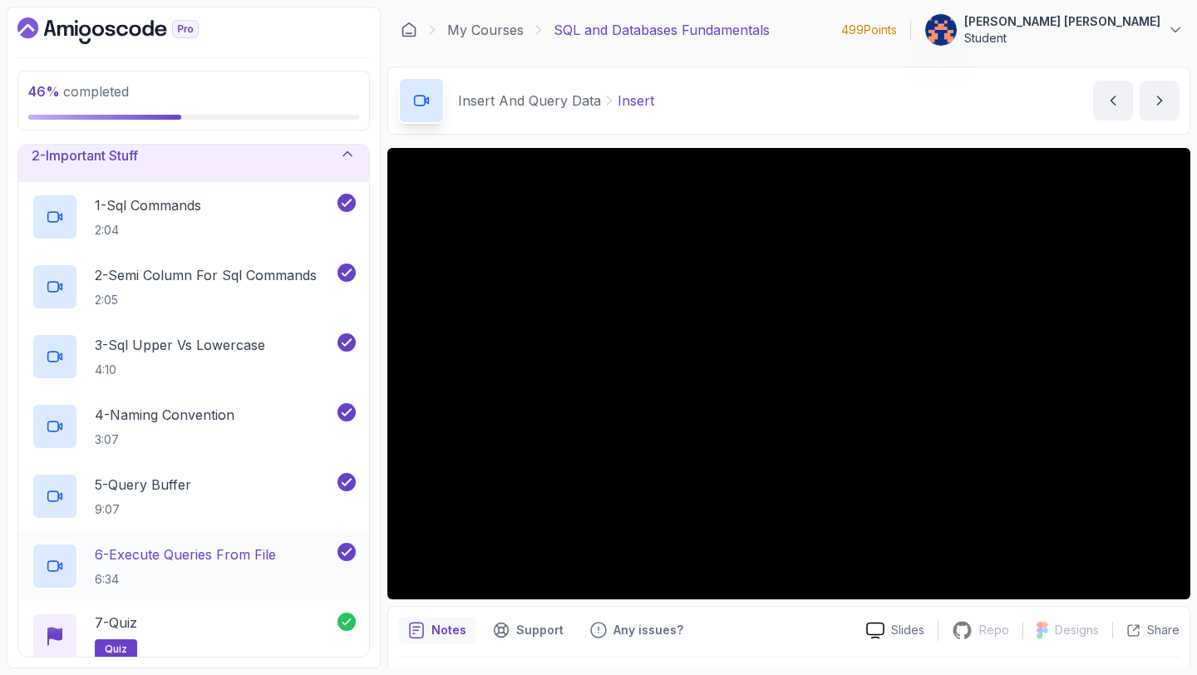
click at [220, 556] on p "6 - Execute Queries From File" at bounding box center [185, 554] width 181 height 20
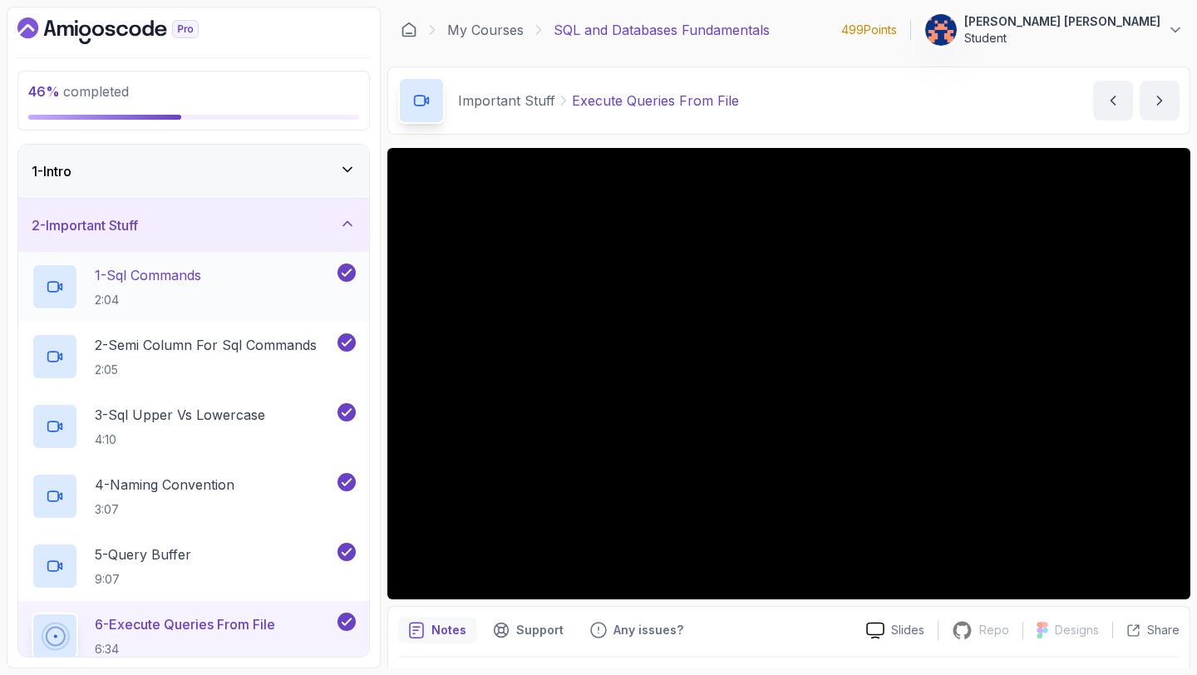
click at [172, 279] on p "1 - Sql Commands" at bounding box center [148, 275] width 106 height 20
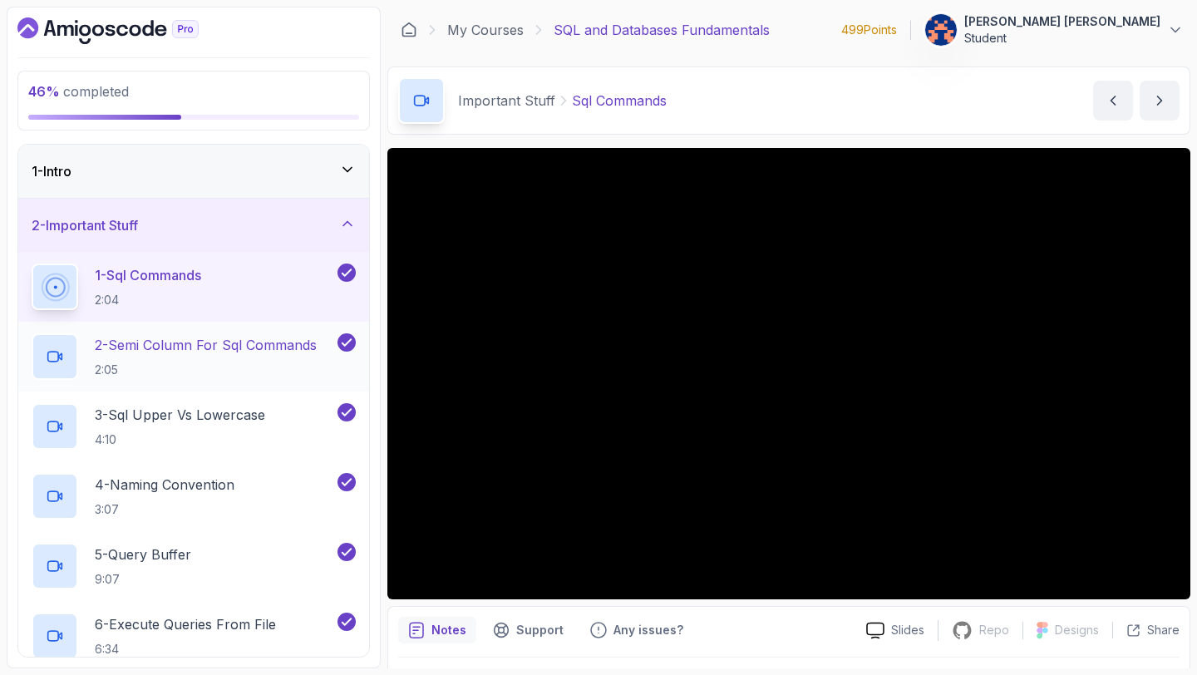
click at [166, 344] on p "2 - Semi Column For Sql Commands" at bounding box center [206, 345] width 222 height 20
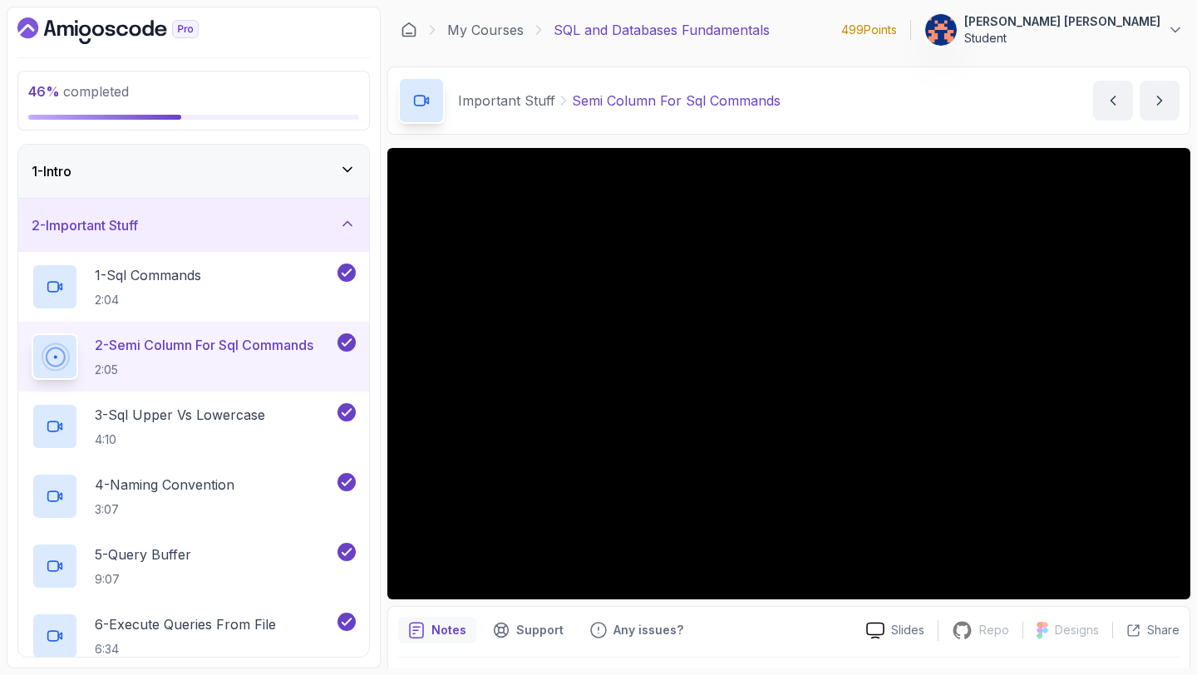
click at [346, 167] on icon at bounding box center [347, 169] width 17 height 17
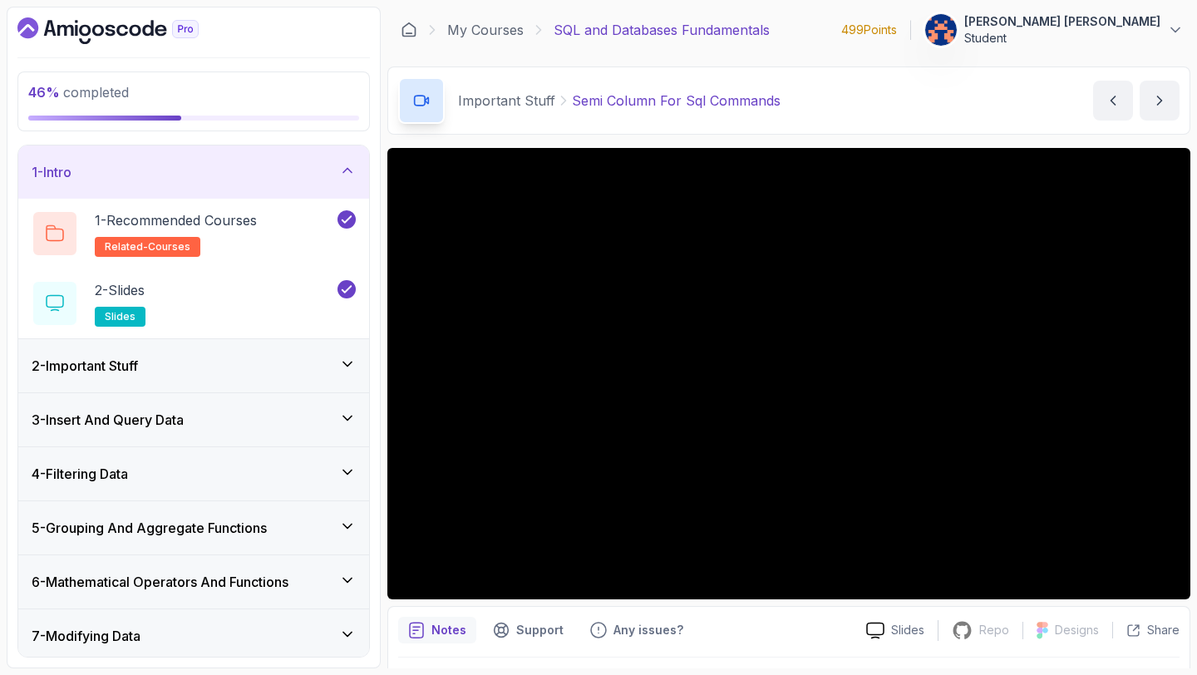
click at [347, 353] on div "2 - Important Stuff" at bounding box center [193, 365] width 351 height 53
